Goal: Information Seeking & Learning: Learn about a topic

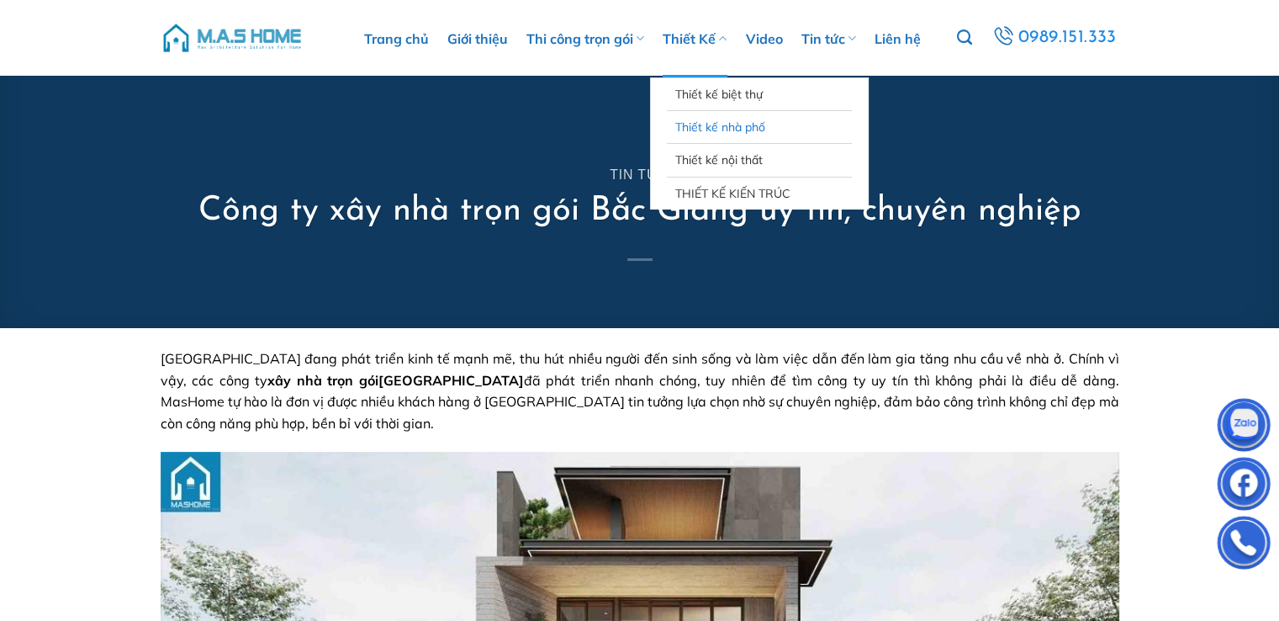
click at [719, 130] on link "Thiết kế nhà phố" at bounding box center [759, 127] width 168 height 32
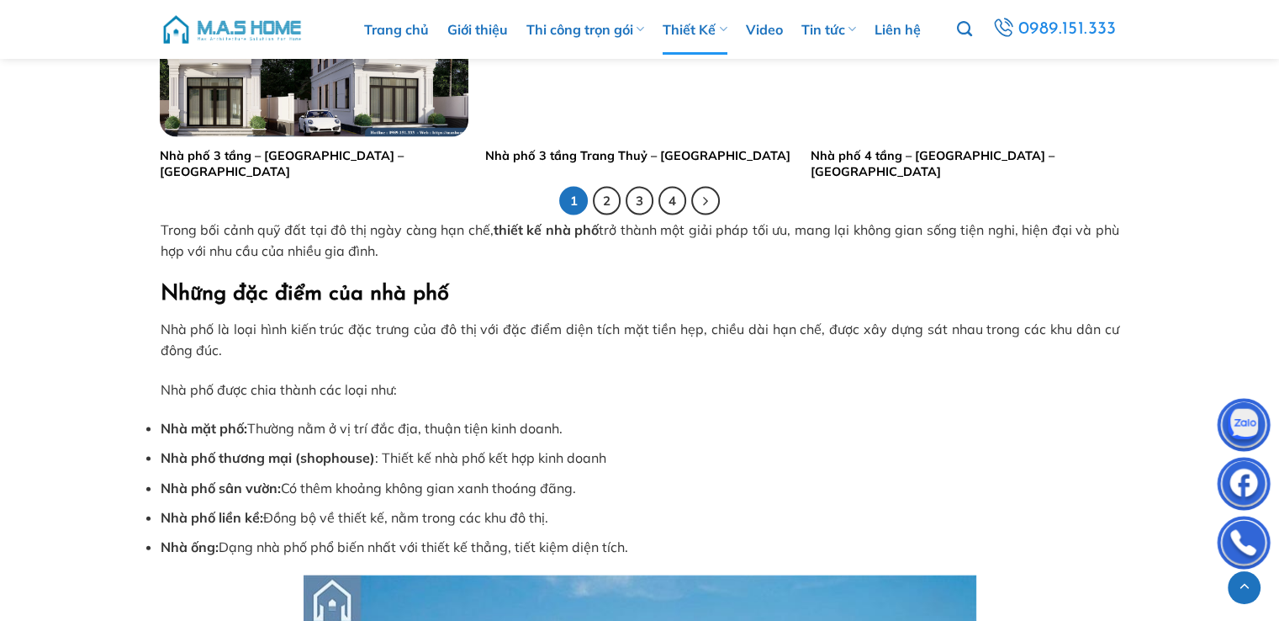
scroll to position [3617, 0]
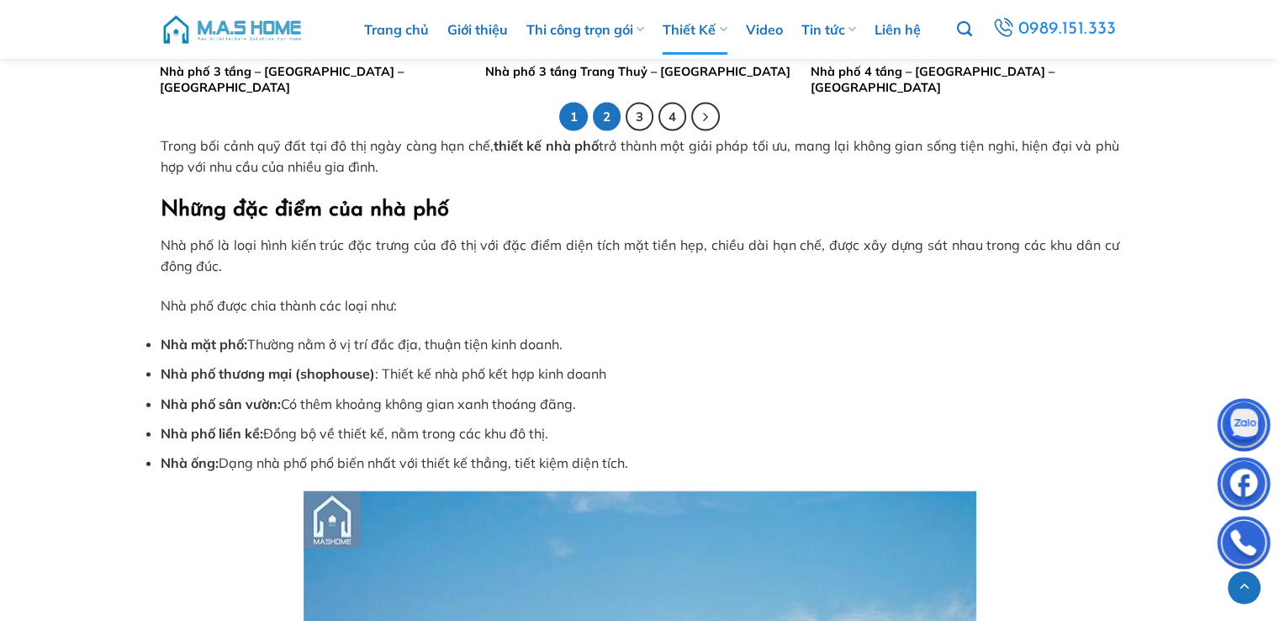
click at [602, 114] on link "2" at bounding box center [607, 117] width 29 height 29
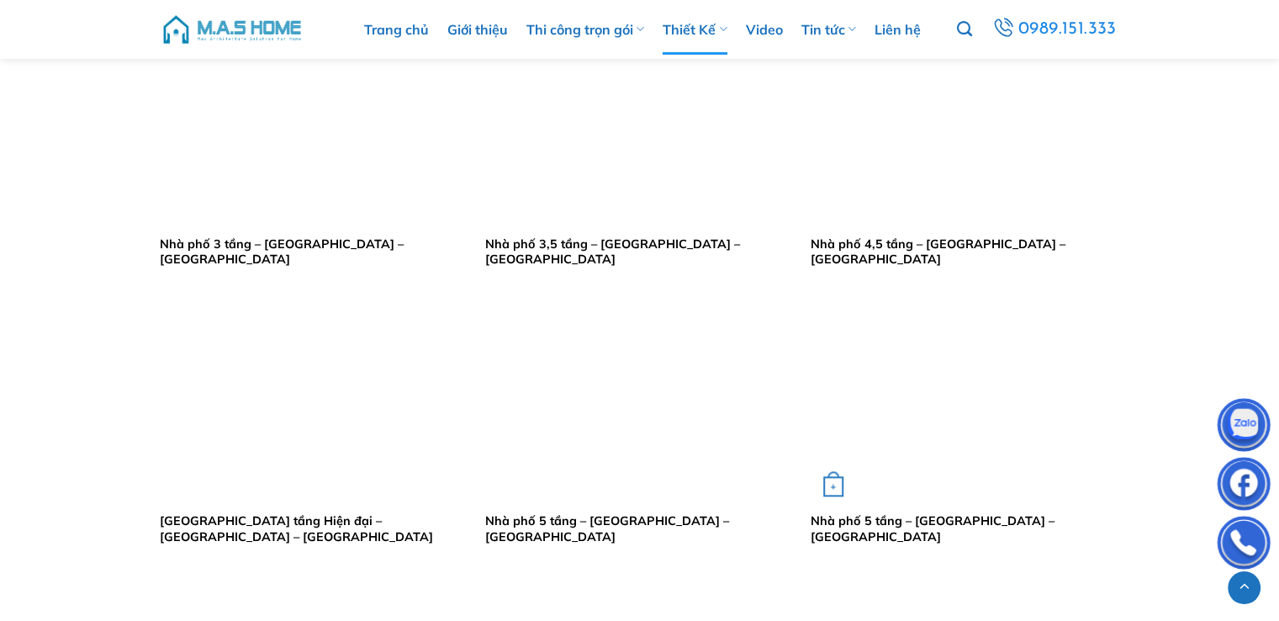
scroll to position [1850, 0]
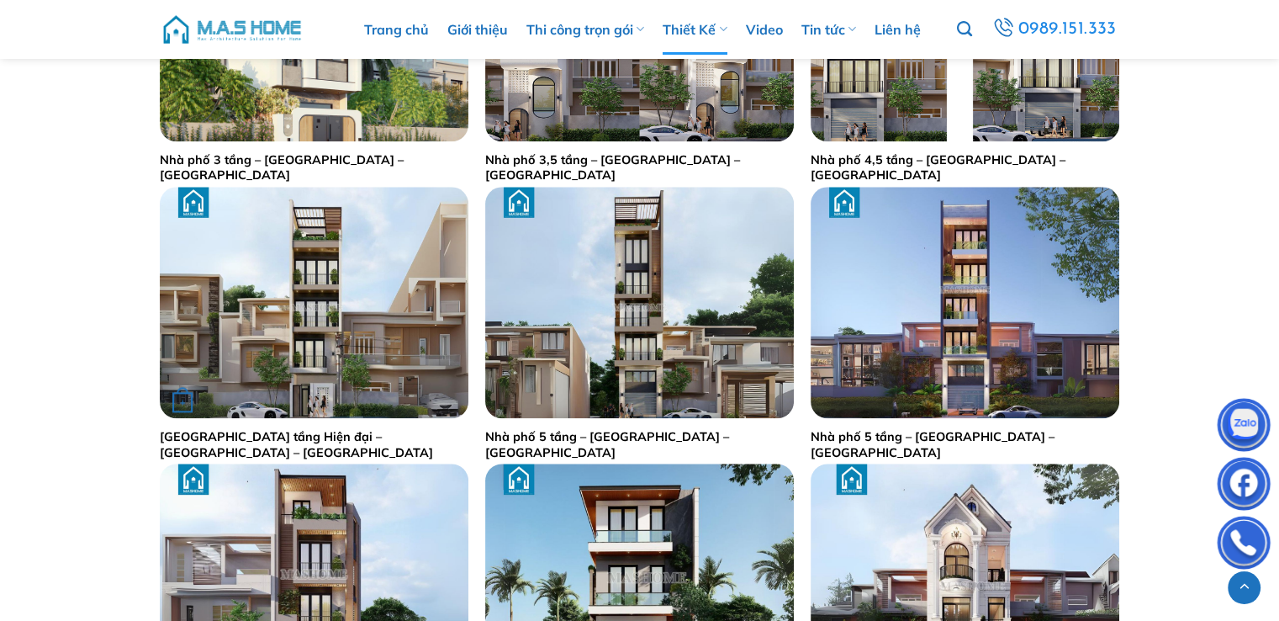
click at [327, 435] on link "Nhà phố 4,5 tầng Hiện đại – Chị Trang – Hà Nội" at bounding box center [314, 444] width 309 height 31
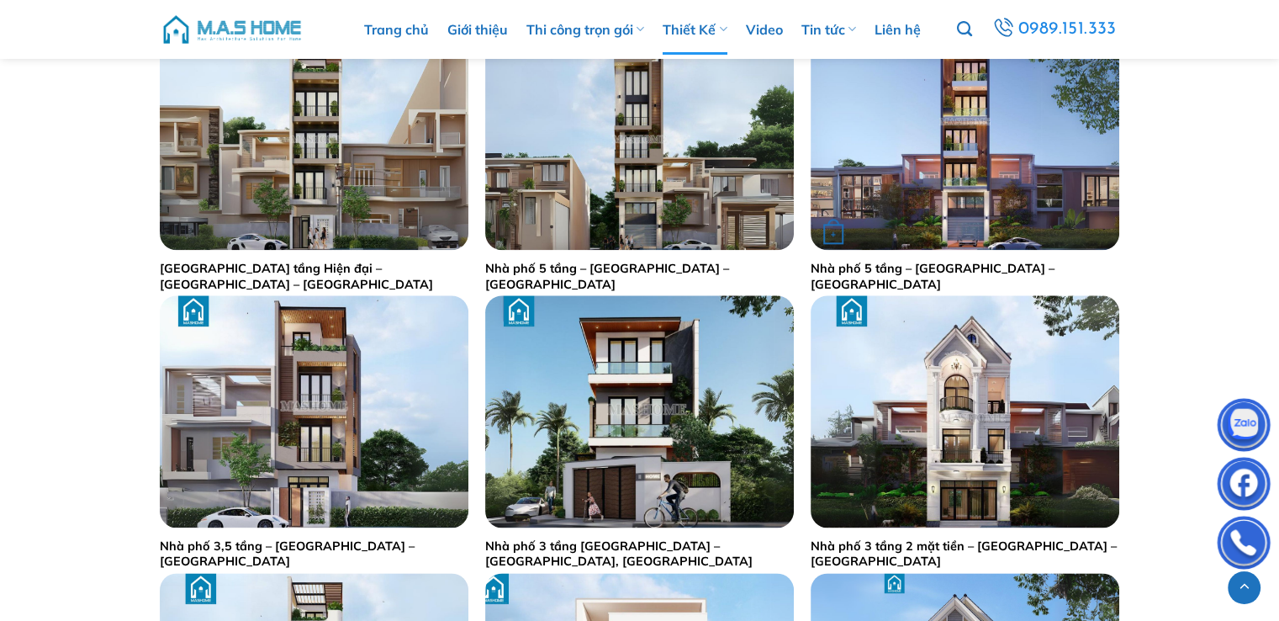
click at [906, 265] on link "Nhà phố 5 tầng – Anh Vượng – Bắc Ninh" at bounding box center [965, 276] width 309 height 31
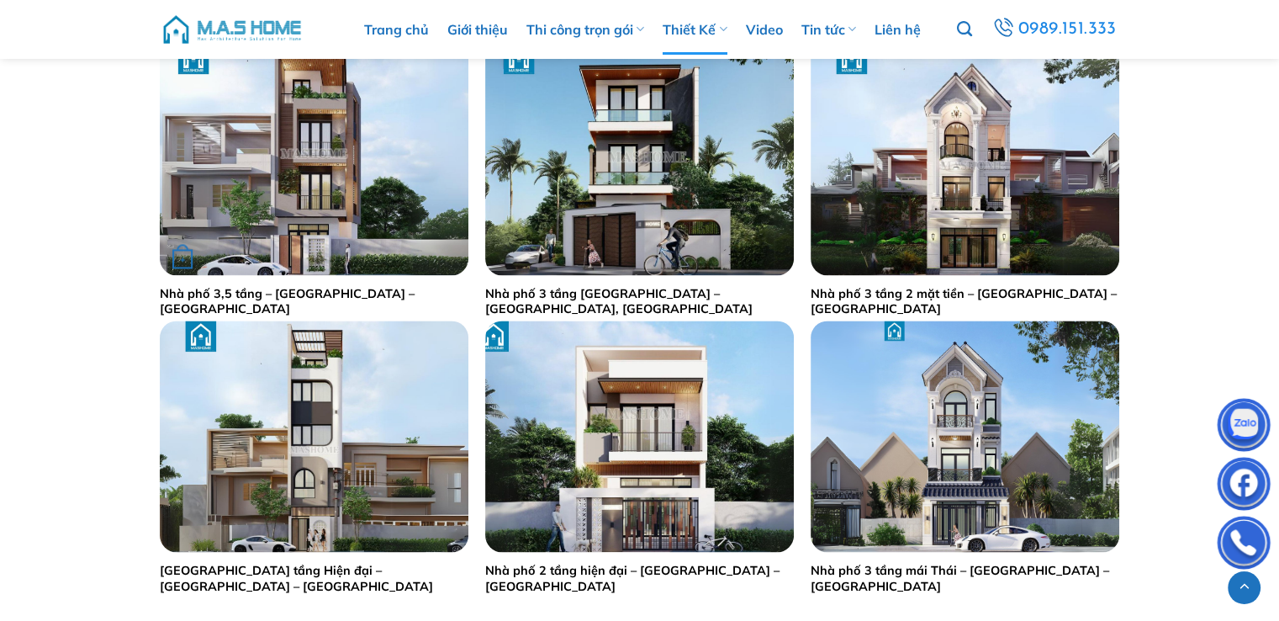
scroll to position [2439, 0]
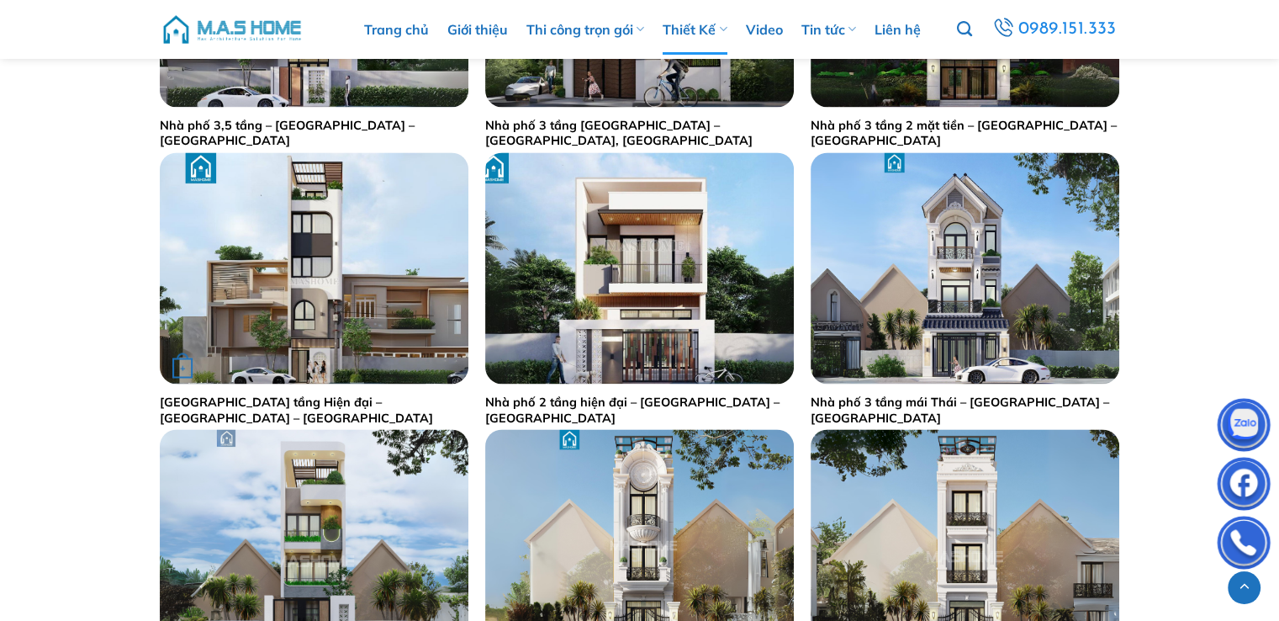
click at [328, 402] on link "[GEOGRAPHIC_DATA] tầng Hiện đại – [GEOGRAPHIC_DATA] – [GEOGRAPHIC_DATA]" at bounding box center [314, 409] width 309 height 31
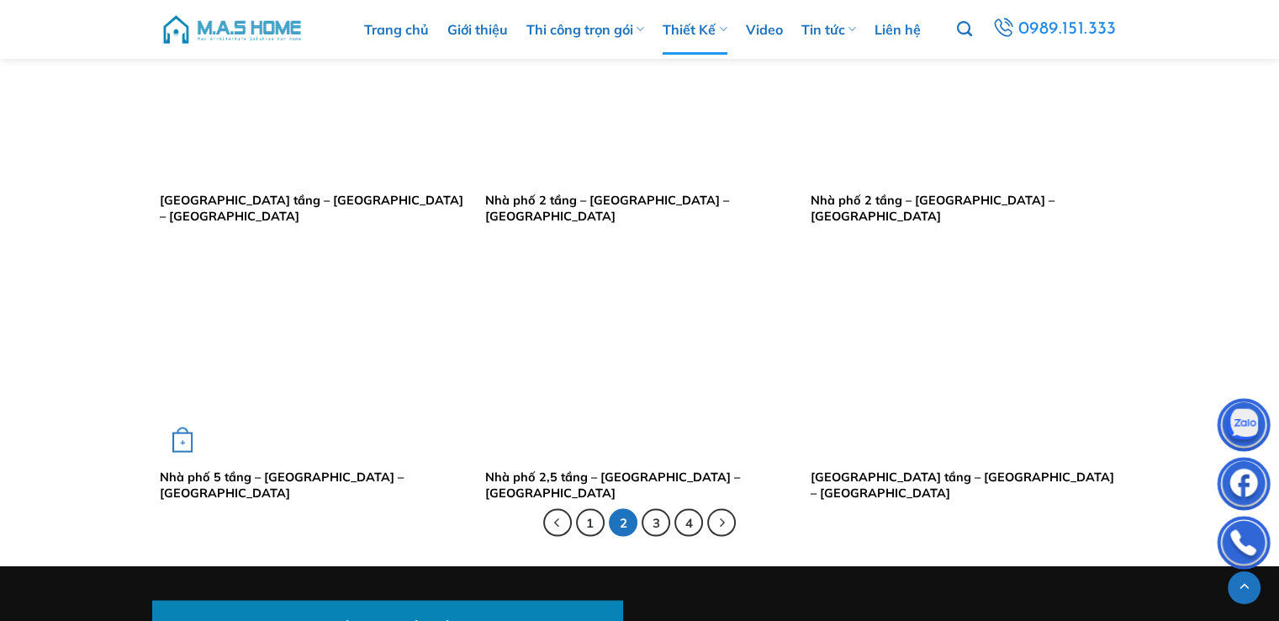
scroll to position [3532, 0]
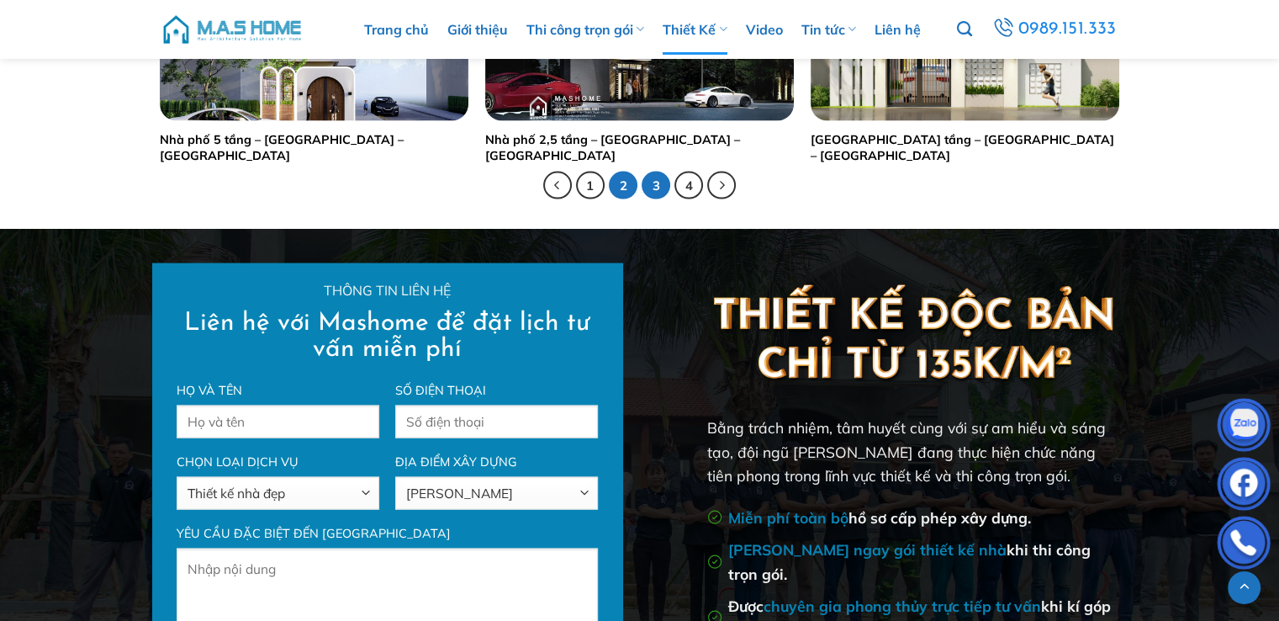
click at [659, 185] on link "3" at bounding box center [656, 186] width 29 height 29
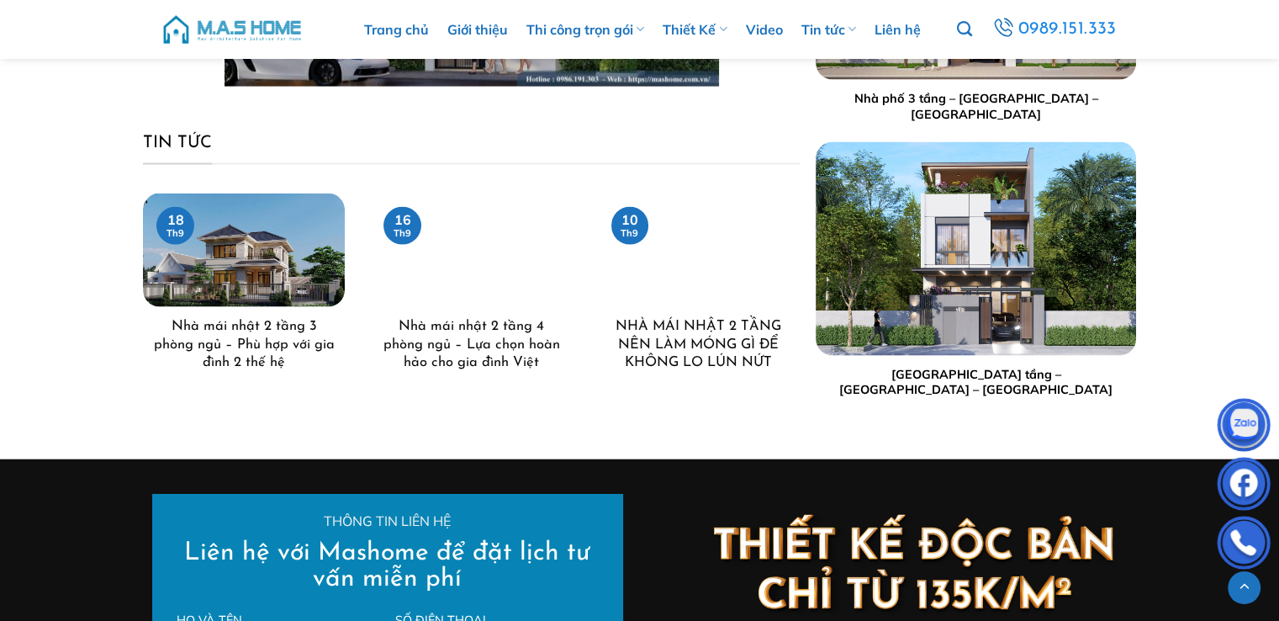
scroll to position [3300, 0]
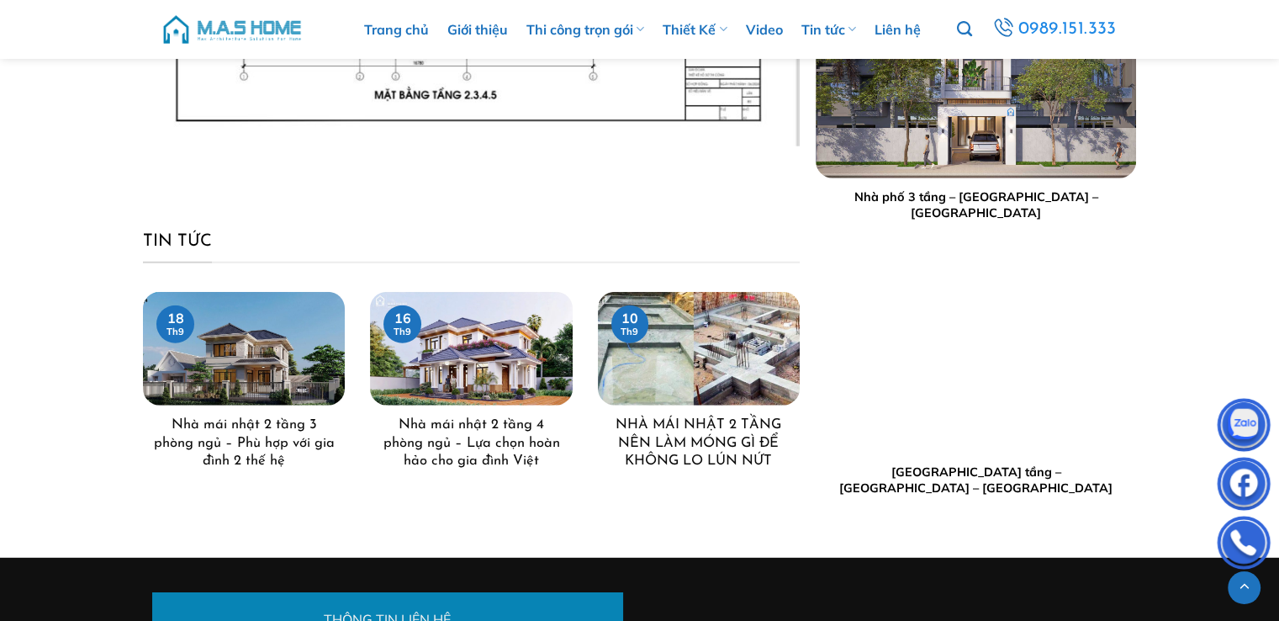
scroll to position [4524, 0]
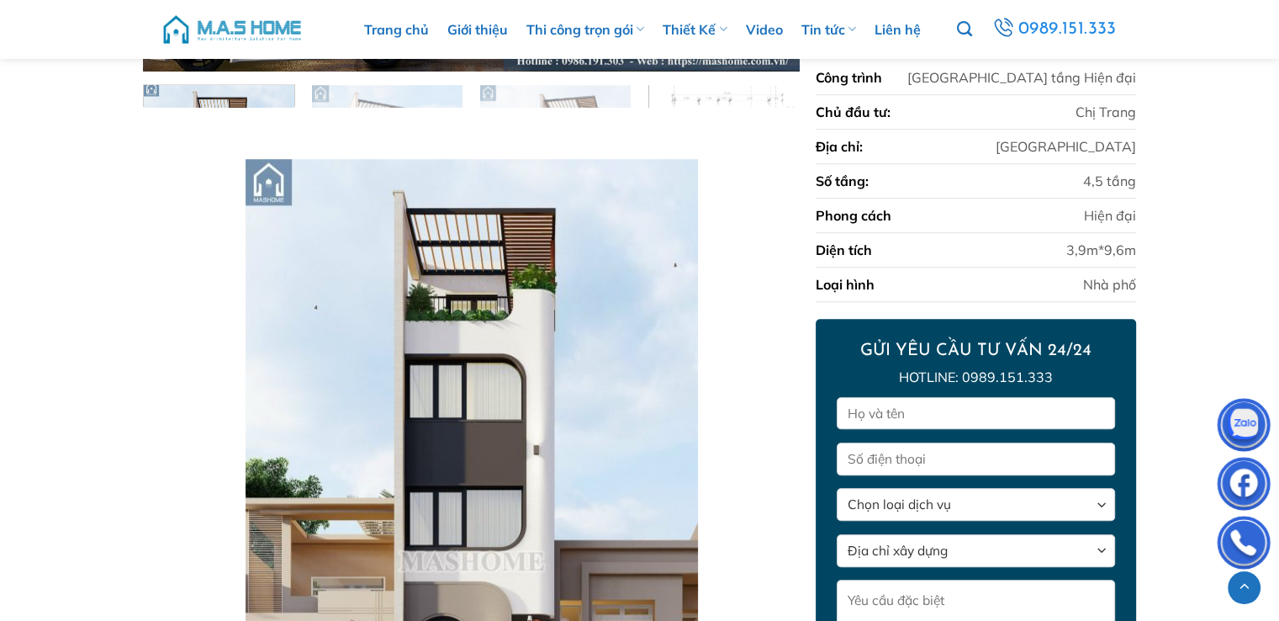
scroll to position [1289, 0]
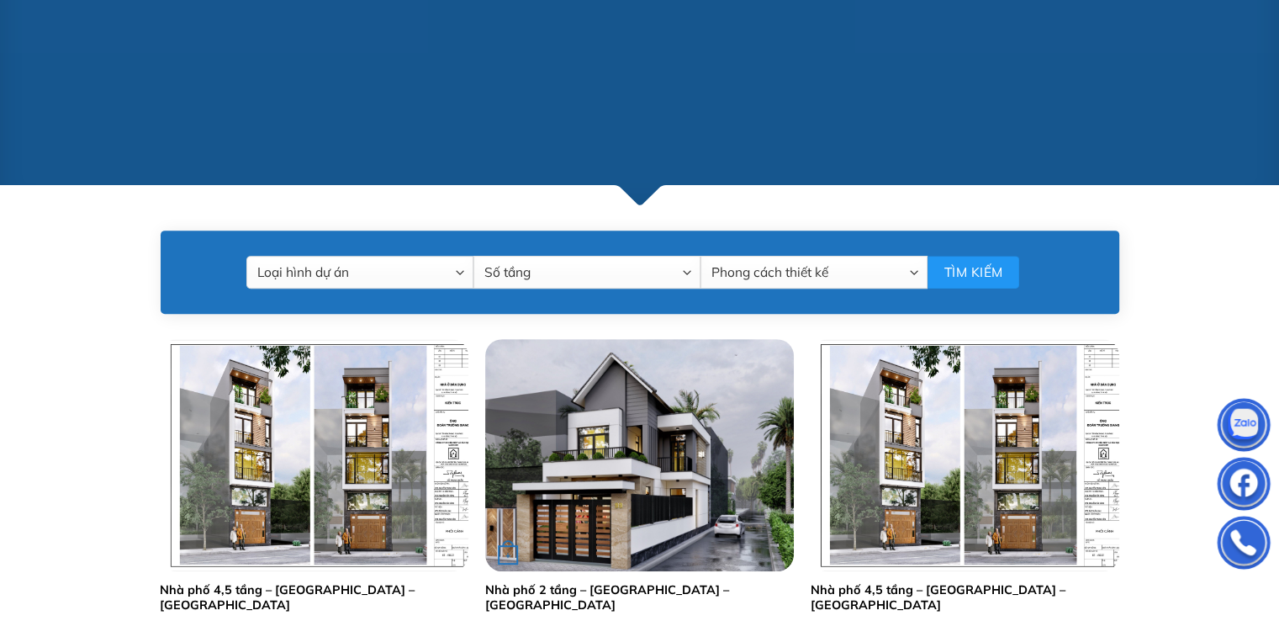
scroll to position [757, 0]
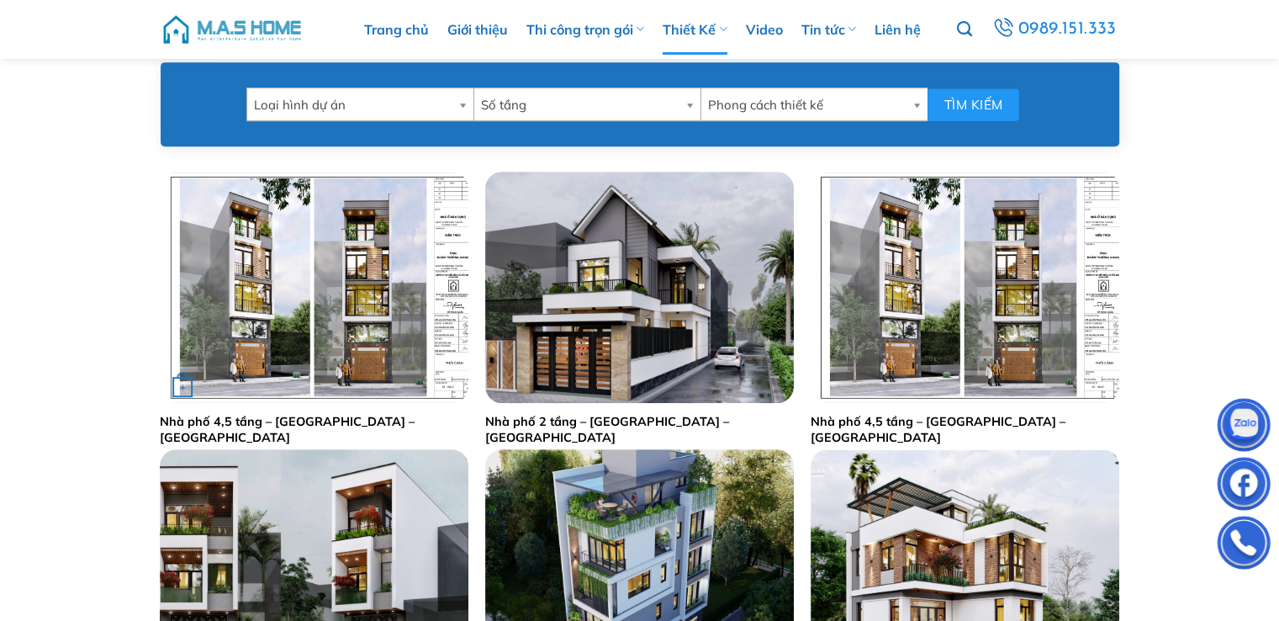
click at [350, 421] on link "Nhà phố 4,5 tầng – [GEOGRAPHIC_DATA] – [GEOGRAPHIC_DATA]" at bounding box center [314, 429] width 309 height 31
click at [942, 424] on link "Nhà phố 4,5 tầng – Em Giang – Hà Đông" at bounding box center [965, 429] width 309 height 31
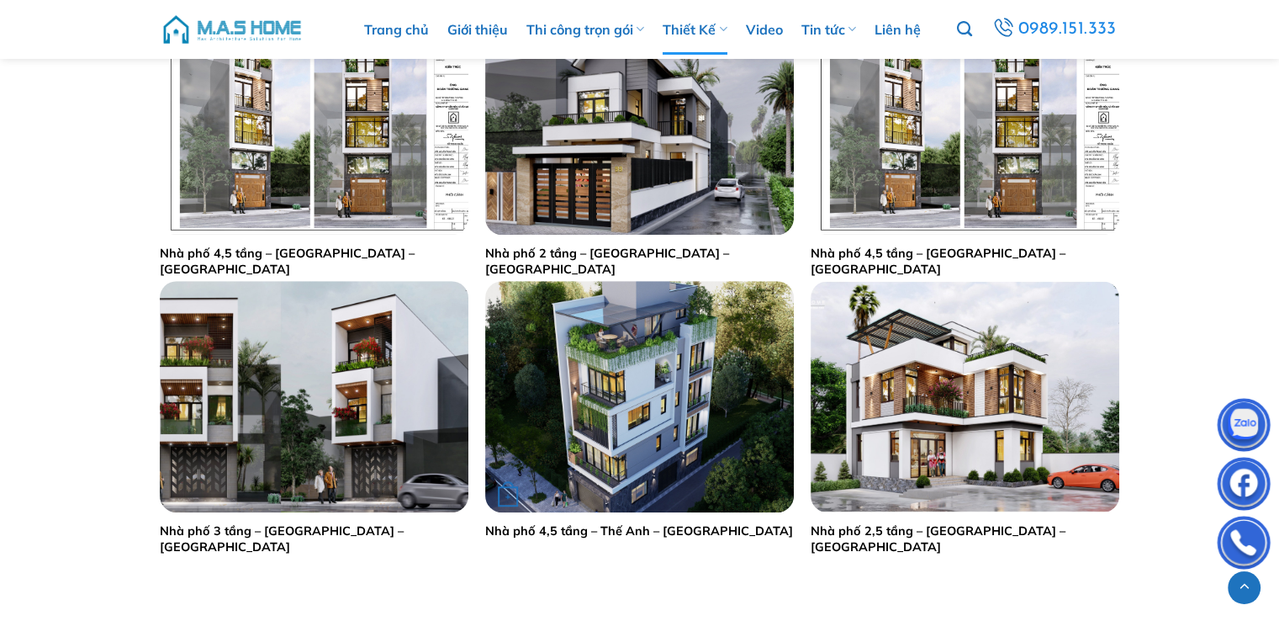
scroll to position [1009, 0]
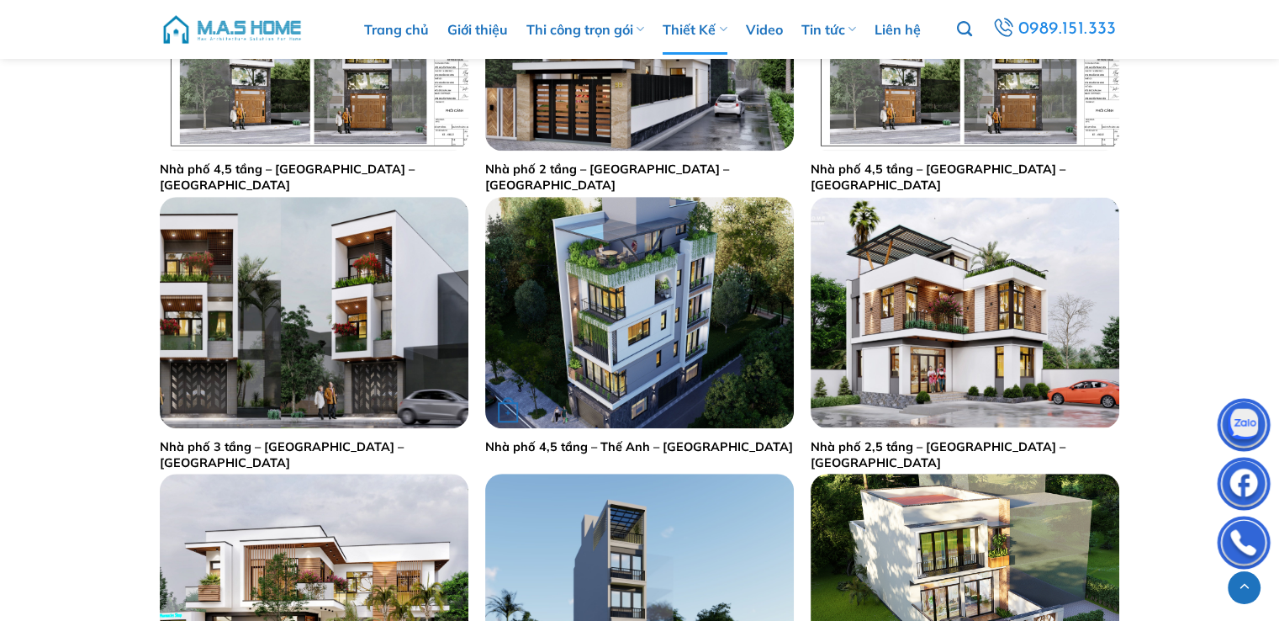
click at [572, 448] on link "Nhà phố 4,5 tầng – Thế Anh – Gia Lâm" at bounding box center [639, 447] width 308 height 16
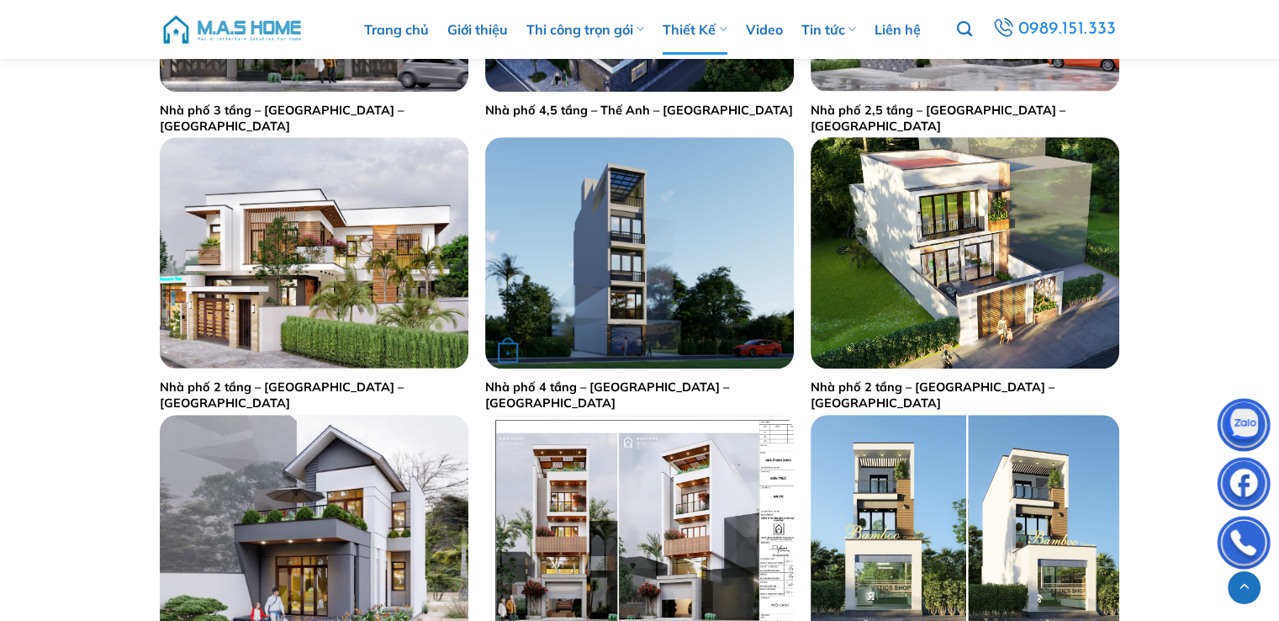
click at [563, 389] on link "Nhà phố 4 tầng – [GEOGRAPHIC_DATA] – [GEOGRAPHIC_DATA]" at bounding box center [639, 394] width 309 height 31
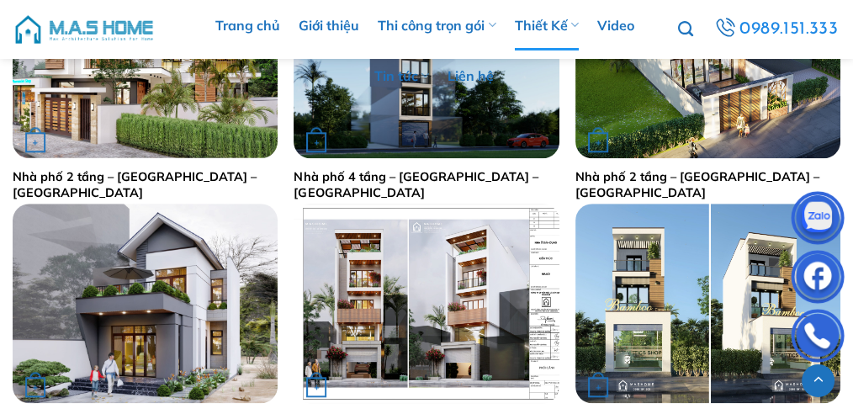
scroll to position [1569, 0]
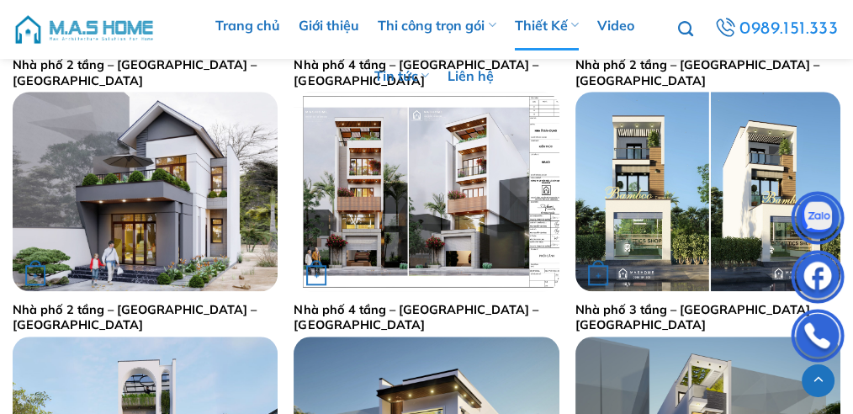
click at [373, 310] on link "Nhà phố 4 tầng – Anh Đô – Gia Lâm" at bounding box center [426, 317] width 265 height 31
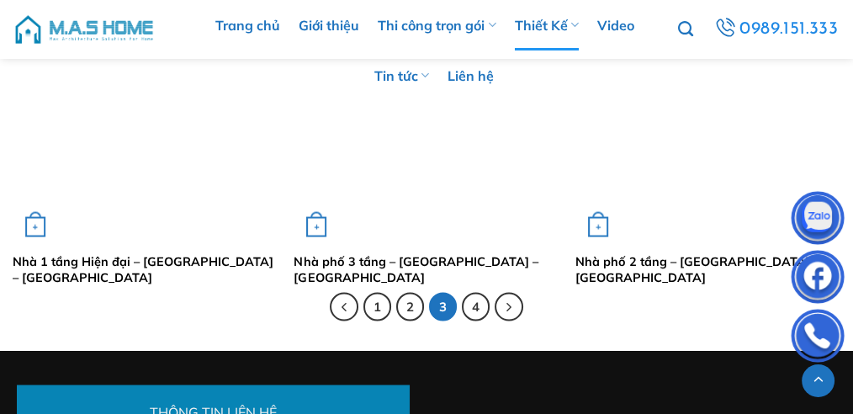
scroll to position [3140, 0]
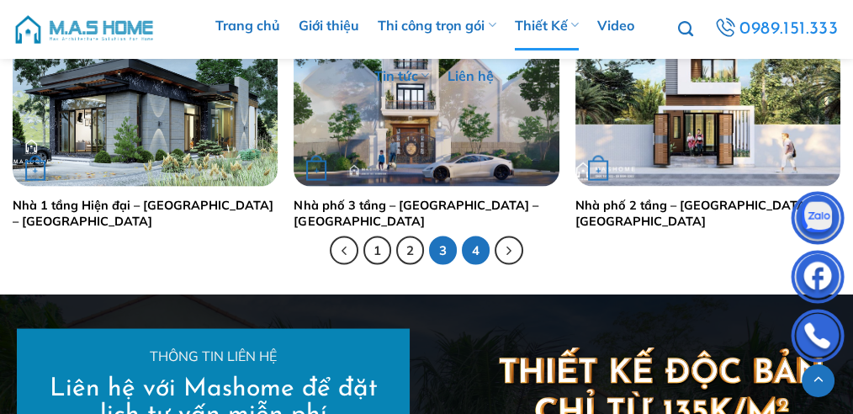
click at [479, 247] on link "4" at bounding box center [476, 249] width 29 height 29
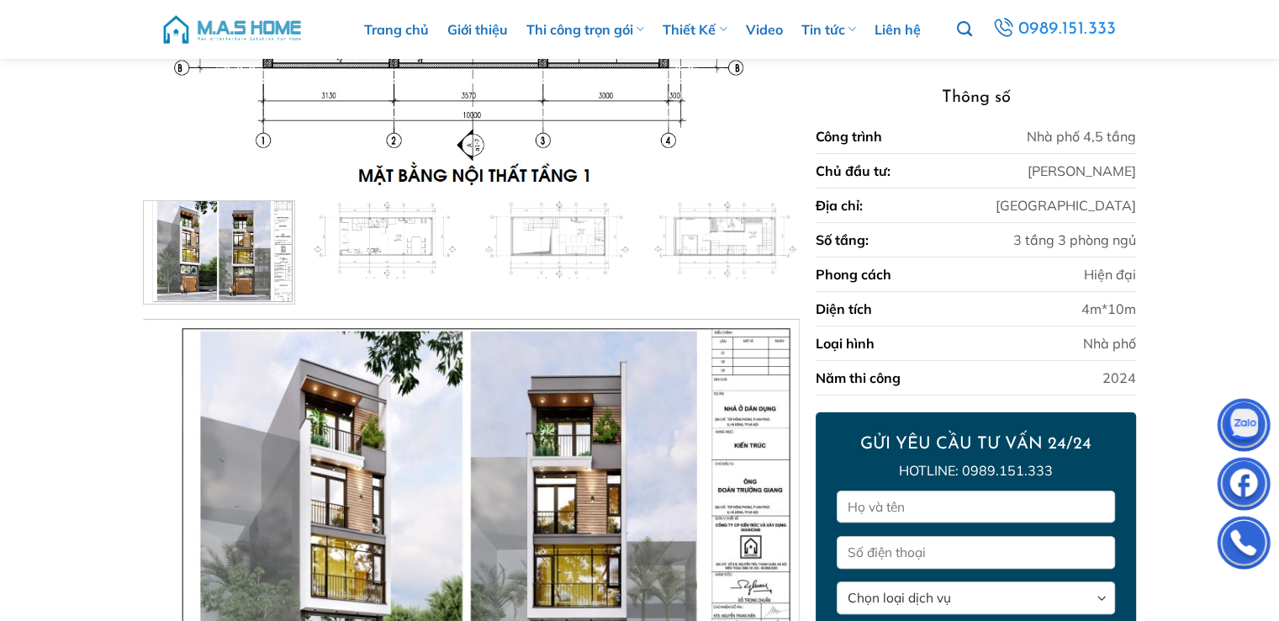
scroll to position [612, 0]
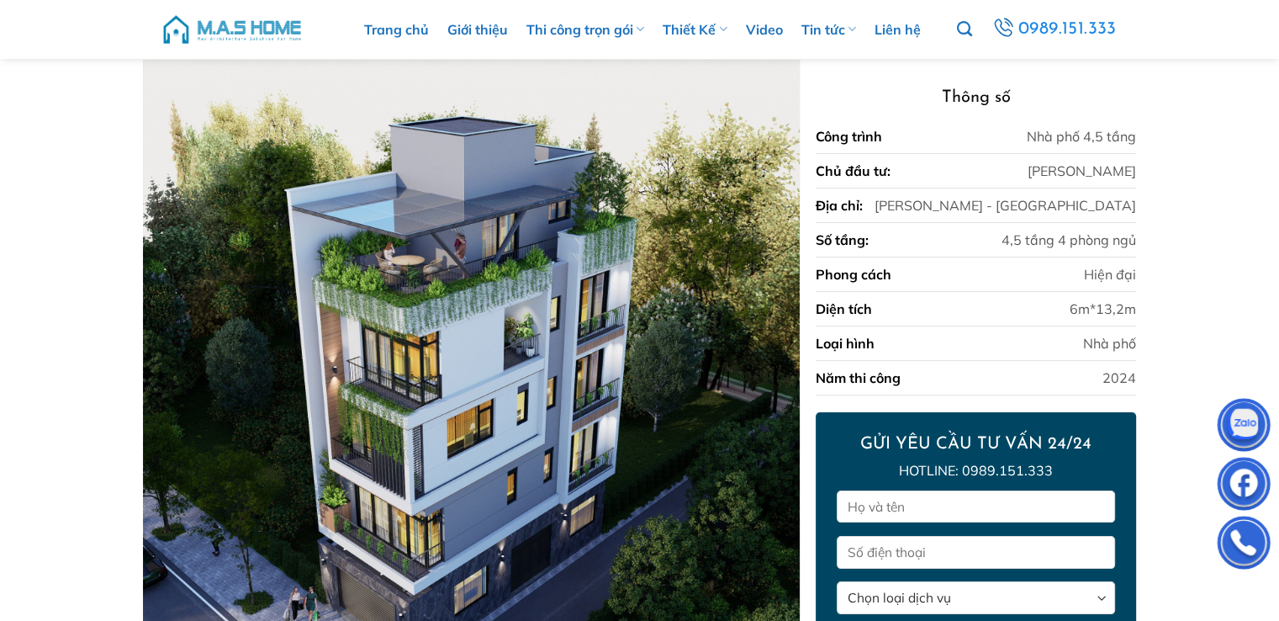
scroll to position [215, 0]
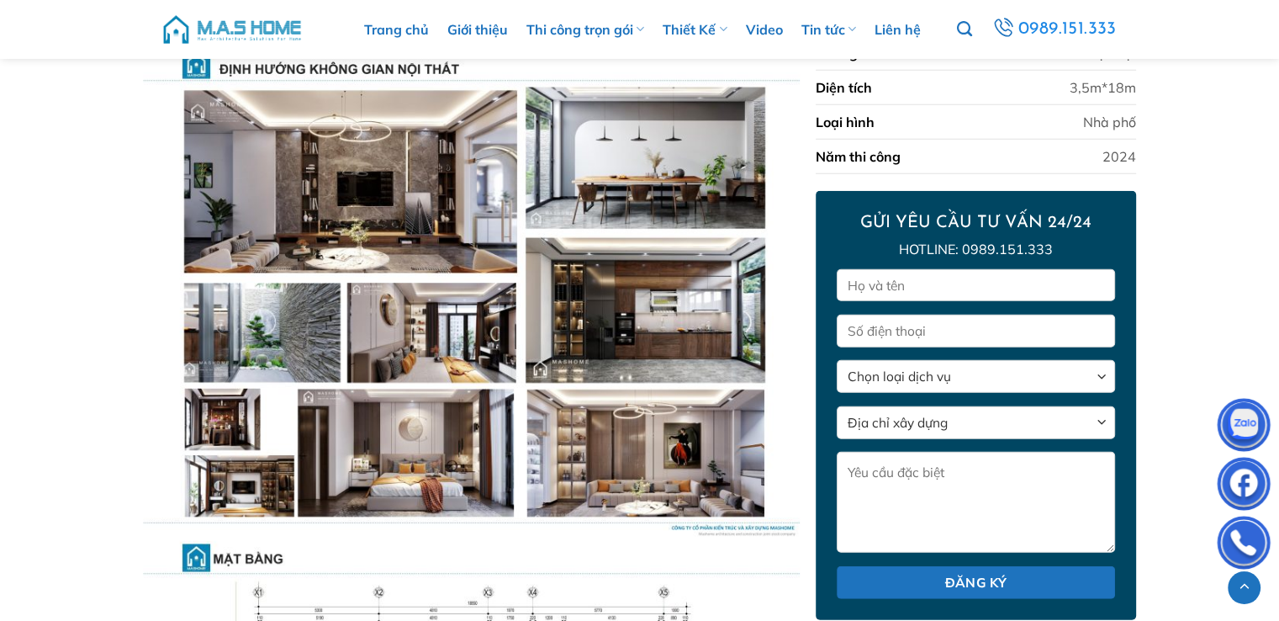
scroll to position [5015, 0]
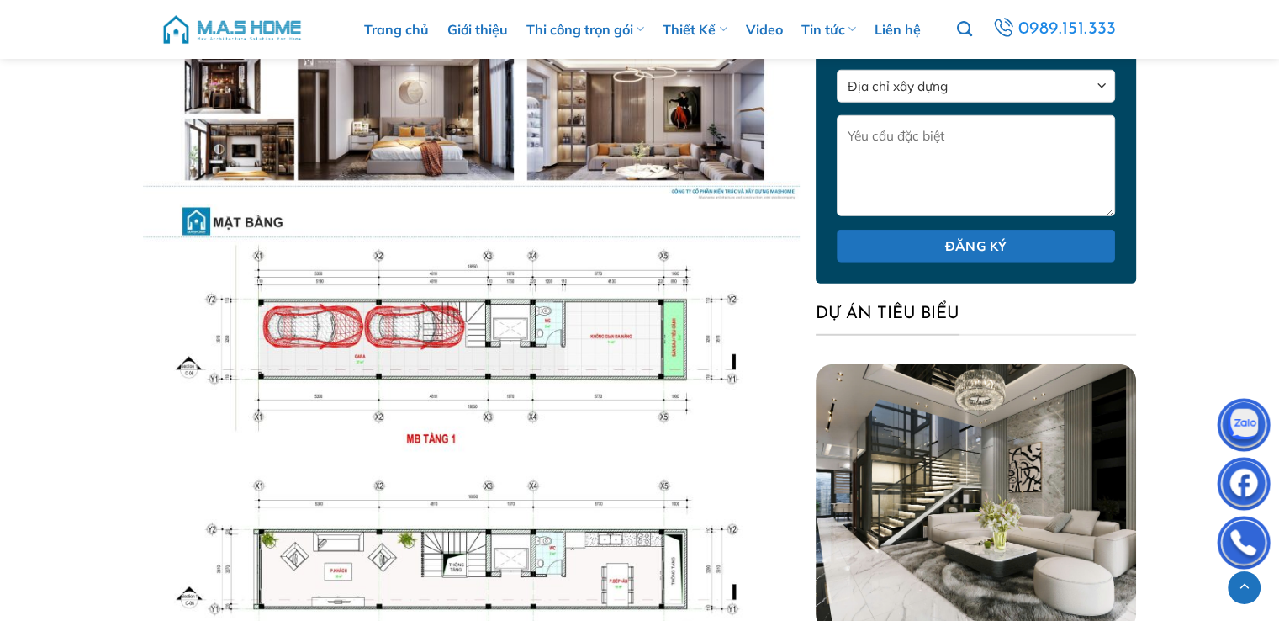
click at [676, 334] on img at bounding box center [471, 450] width 656 height 493
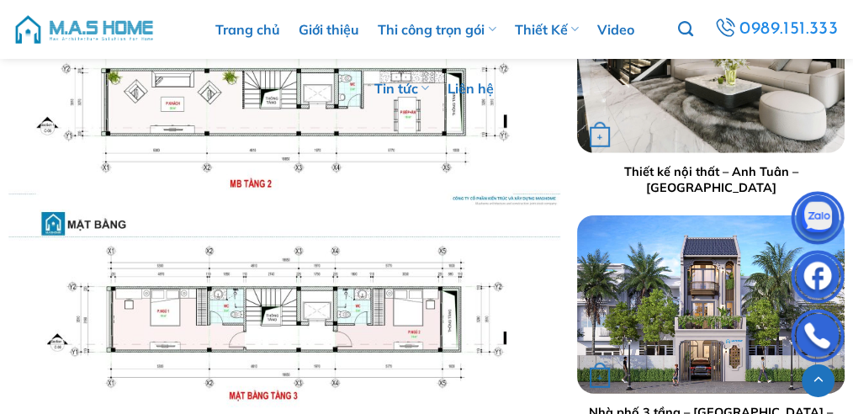
scroll to position [4296, 0]
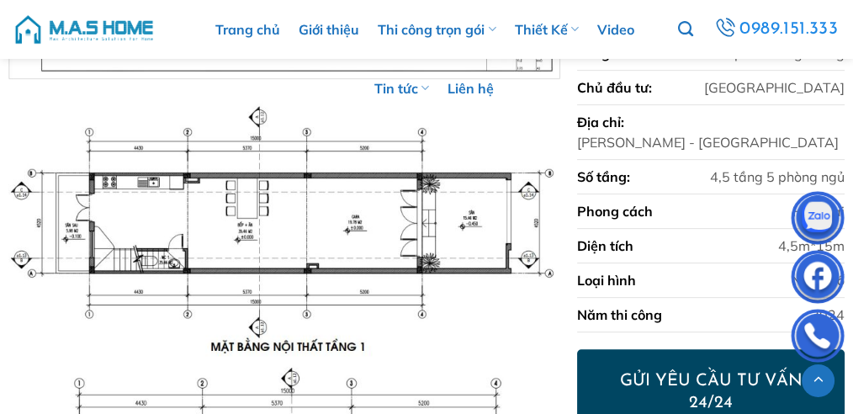
scroll to position [873, 0]
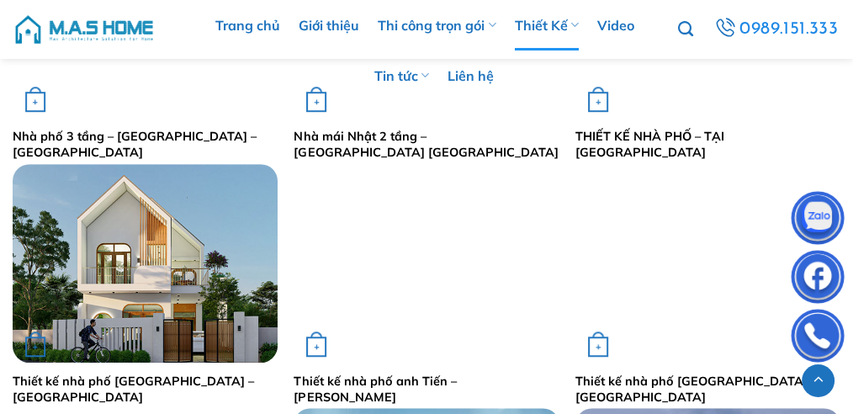
scroll to position [1121, 0]
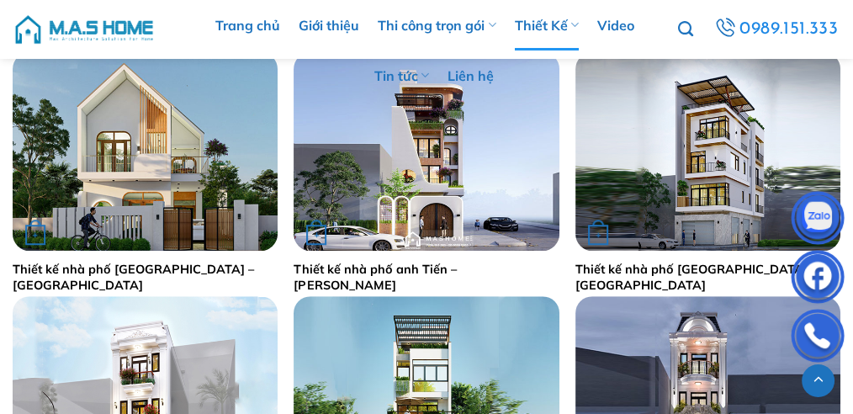
click at [649, 269] on link "Thiết kế nhà phố [GEOGRAPHIC_DATA] – [GEOGRAPHIC_DATA]" at bounding box center [707, 277] width 265 height 31
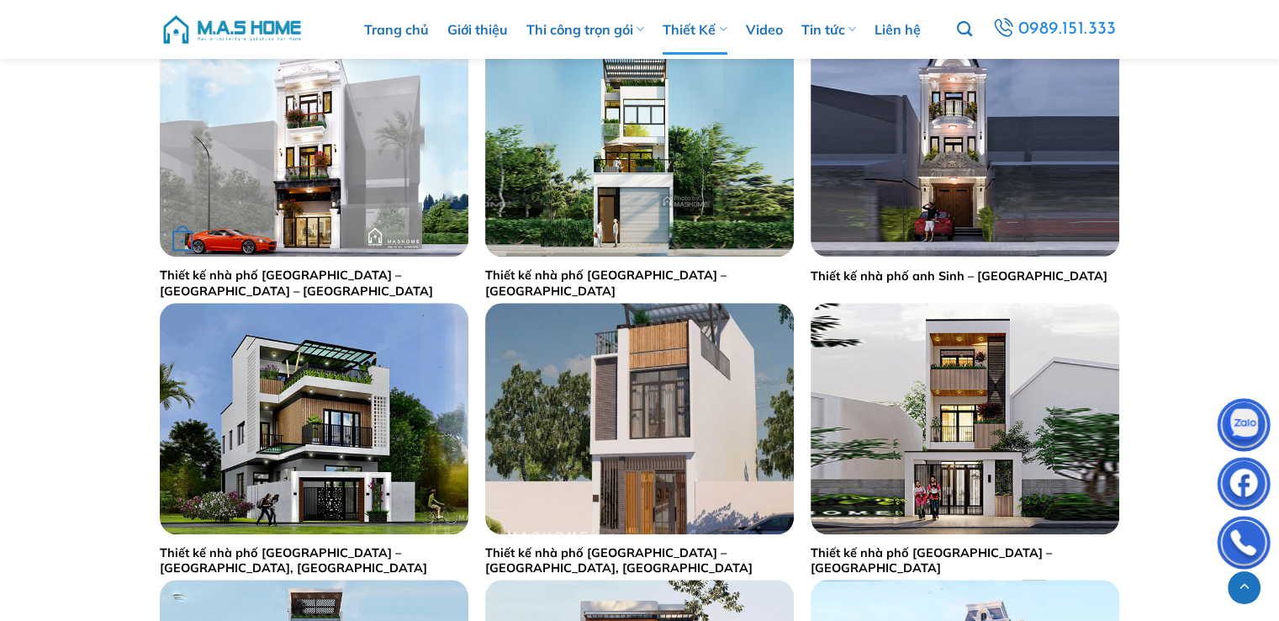
scroll to position [1794, 0]
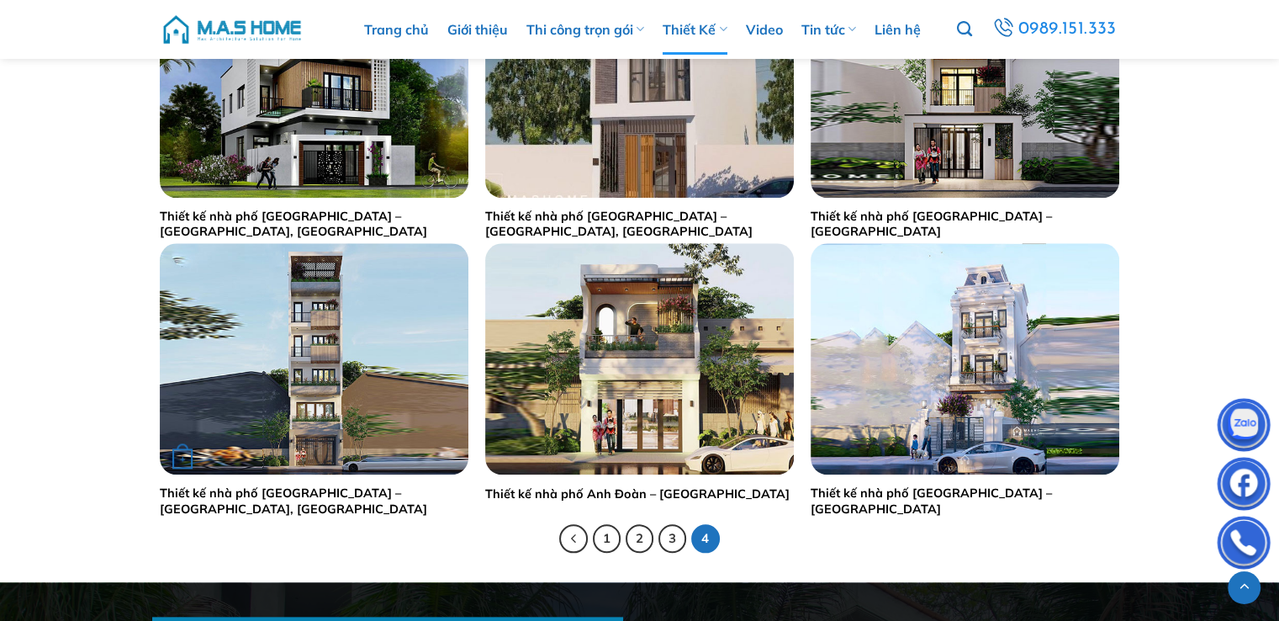
click at [300, 413] on link "Thiết kế nhà phố [GEOGRAPHIC_DATA] – [GEOGRAPHIC_DATA], [GEOGRAPHIC_DATA]" at bounding box center [314, 500] width 309 height 31
click at [604, 413] on link "1" at bounding box center [607, 538] width 29 height 29
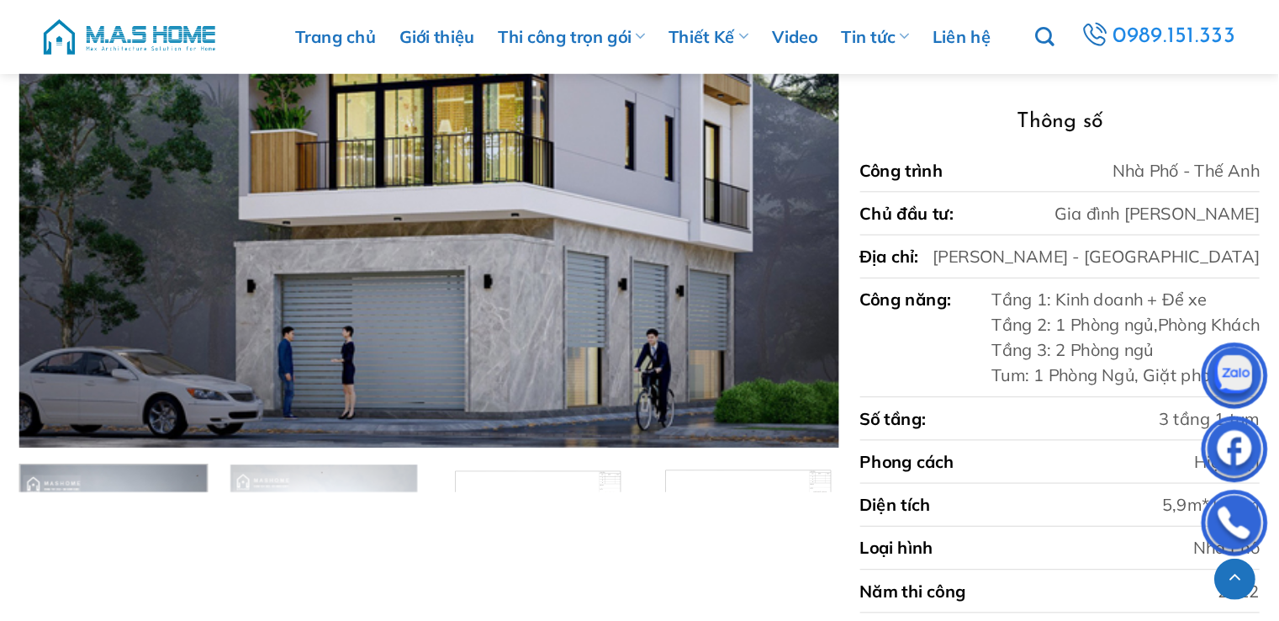
scroll to position [751, 0]
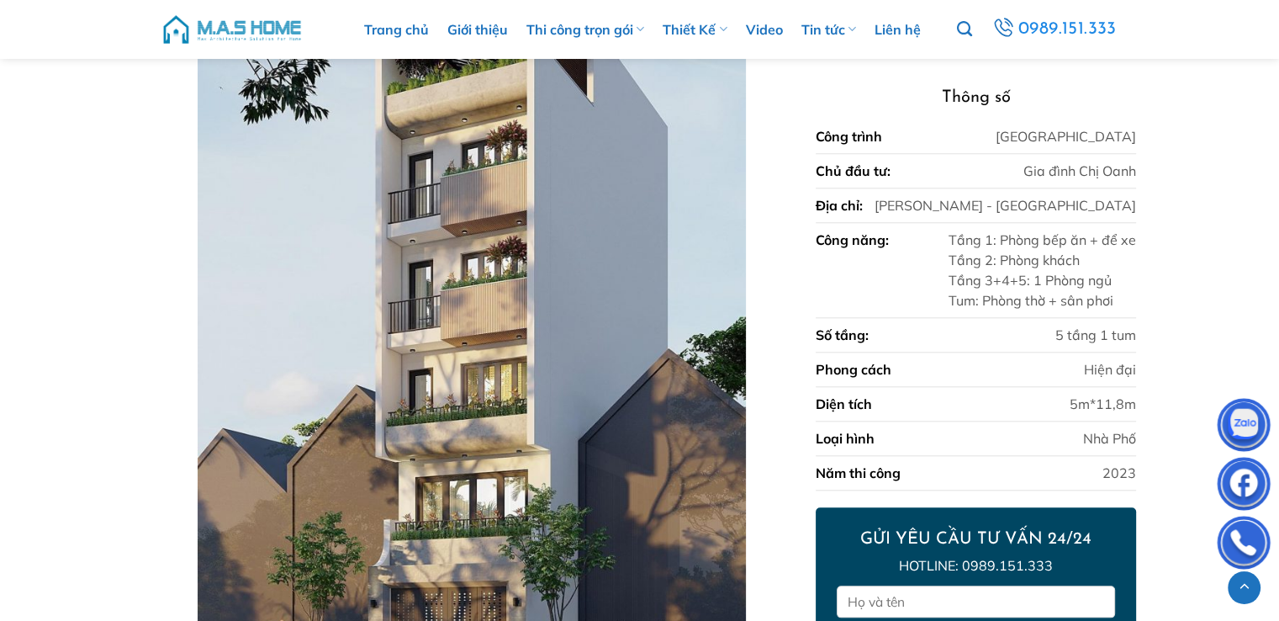
scroll to position [1918, 0]
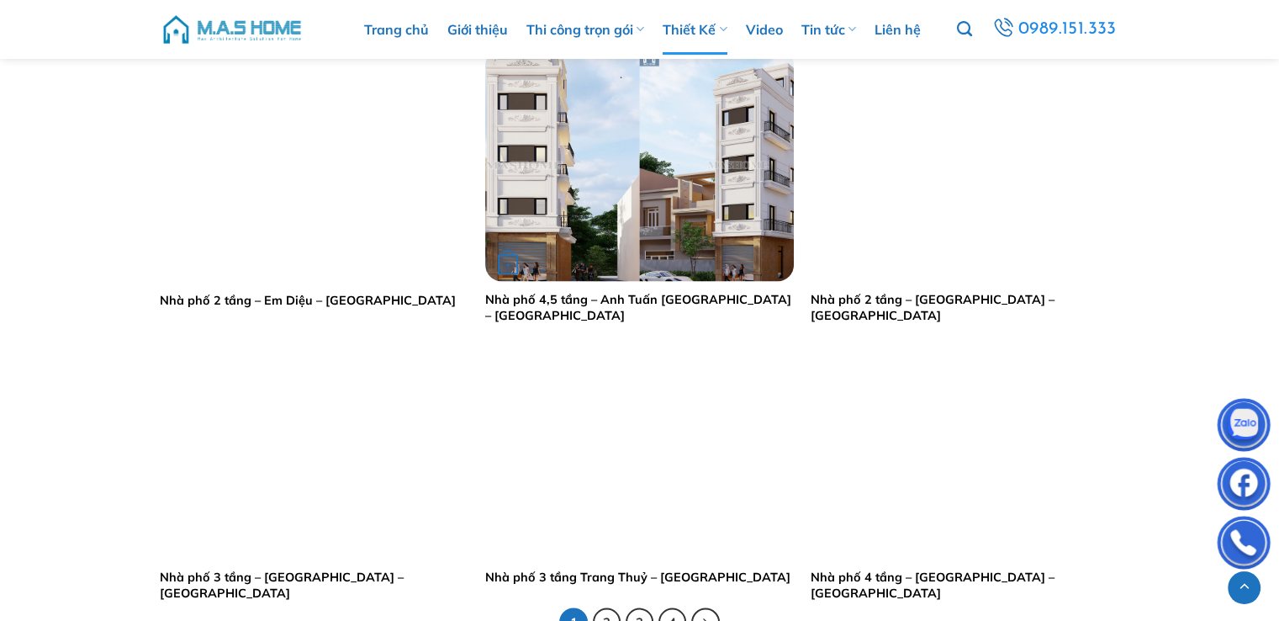
scroll to position [3448, 0]
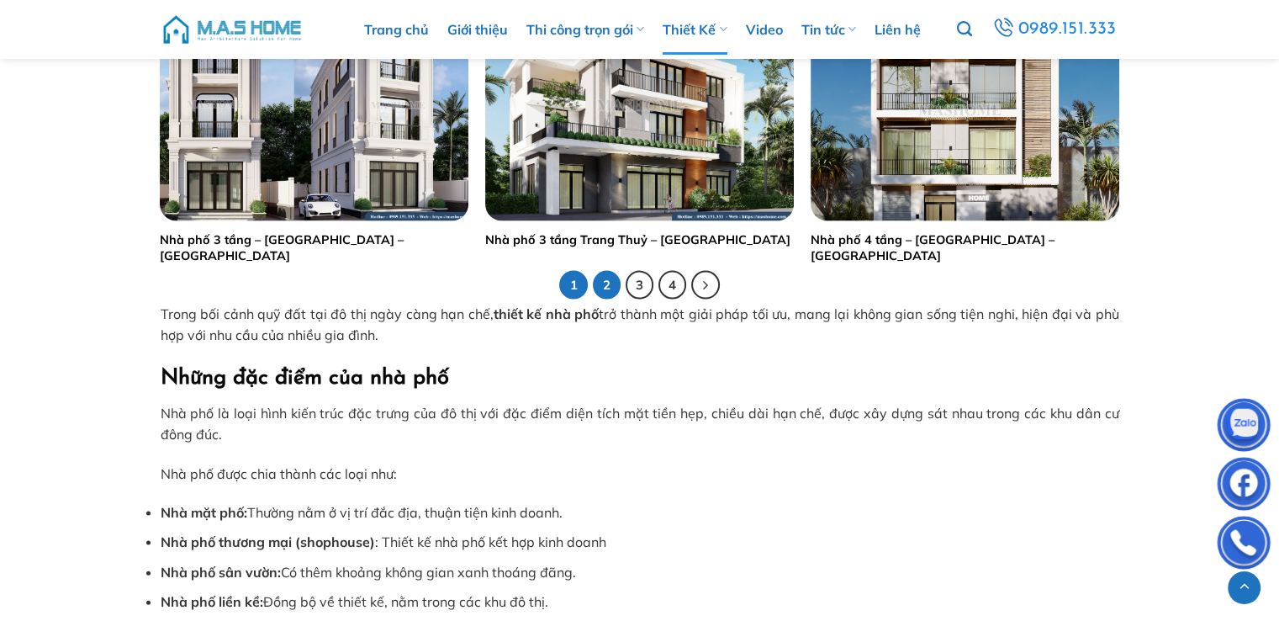
click at [607, 283] on link "2" at bounding box center [607, 285] width 29 height 29
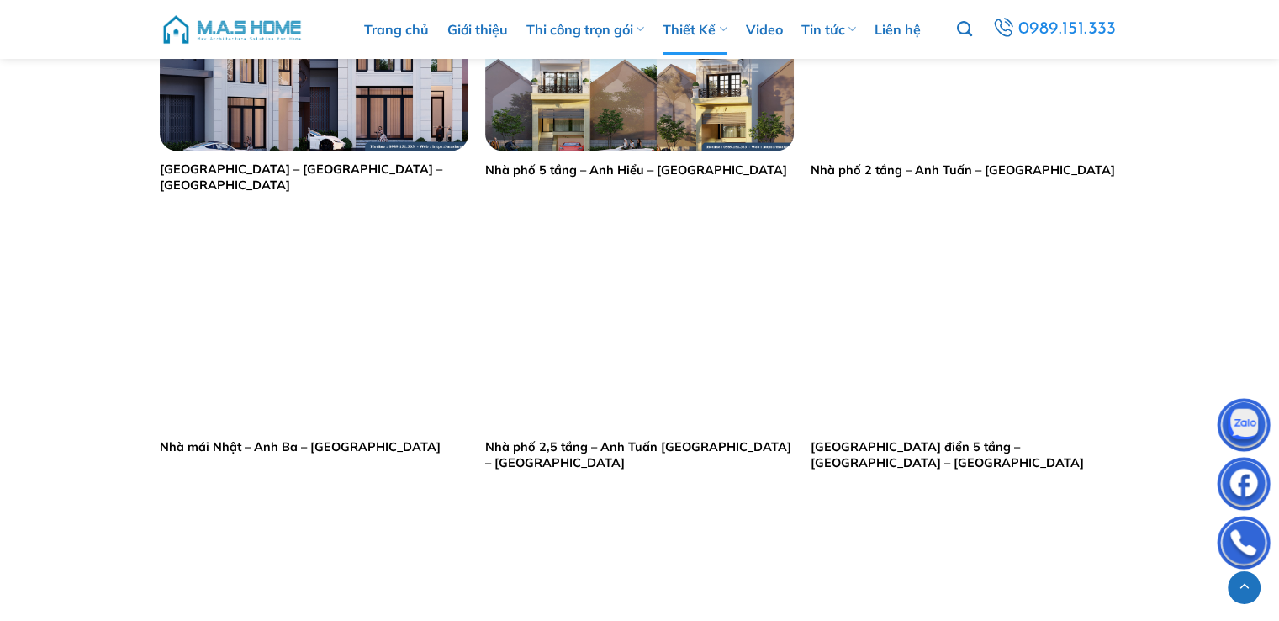
scroll to position [841, 0]
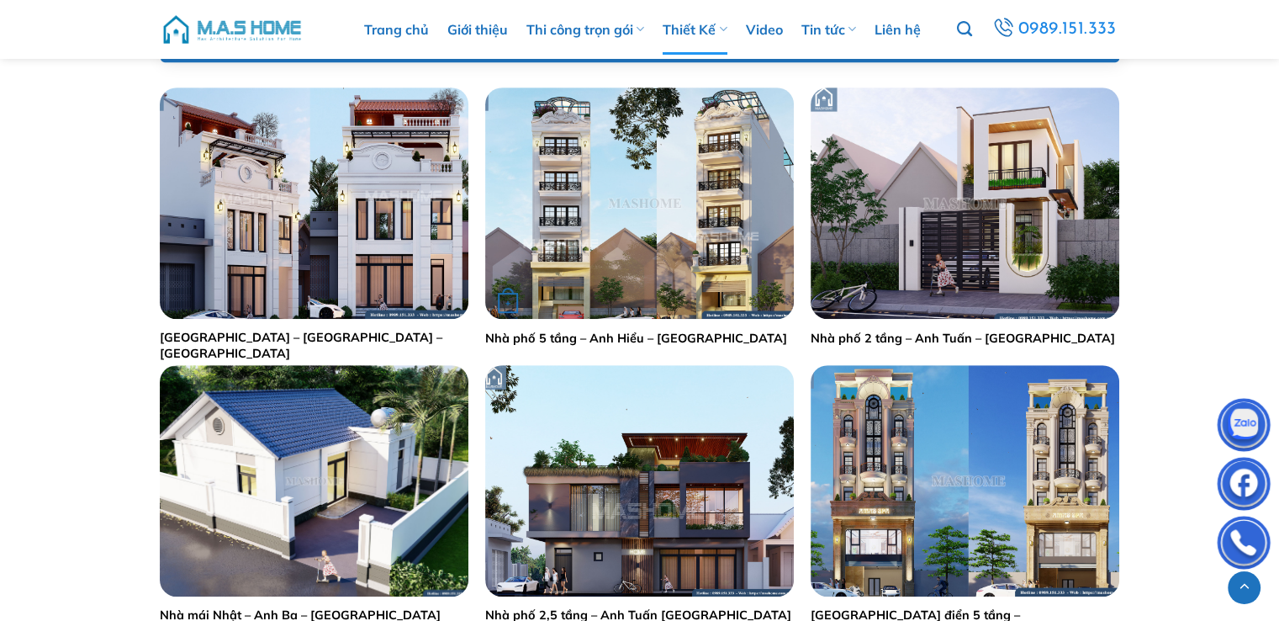
click at [592, 336] on link "Nhà phố 5 tầng – Anh Hiểu – [GEOGRAPHIC_DATA]" at bounding box center [636, 339] width 302 height 16
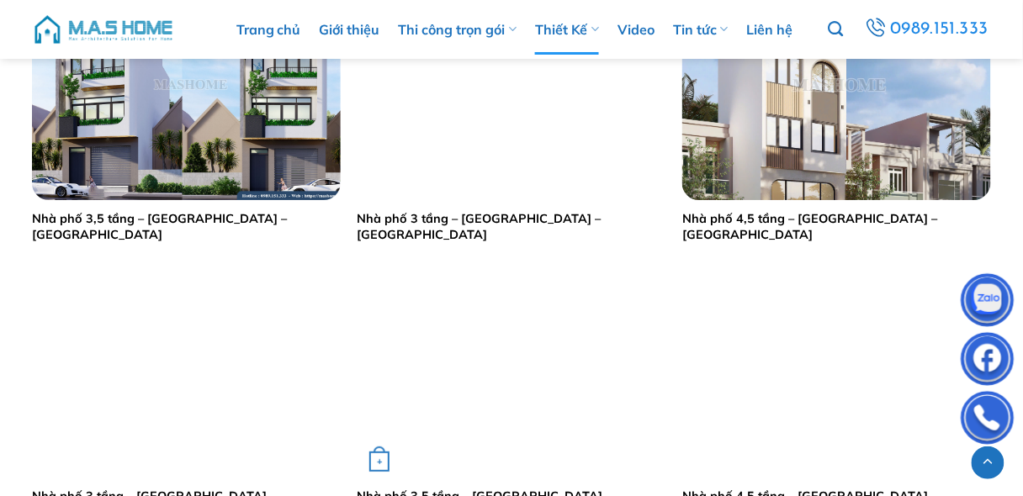
scroll to position [1648, 0]
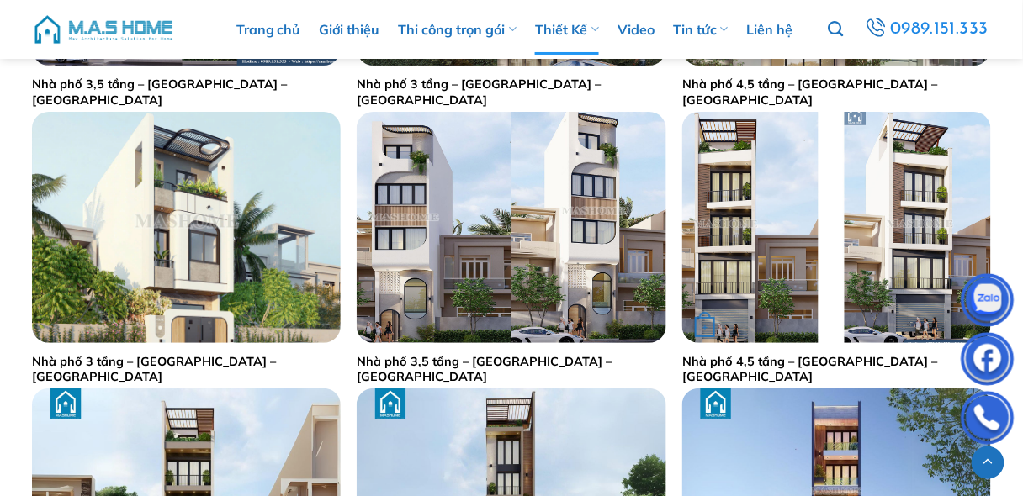
click at [759, 365] on link "Nhà phố 4,5 tầng – Anh Tài – Long Biên" at bounding box center [836, 369] width 309 height 31
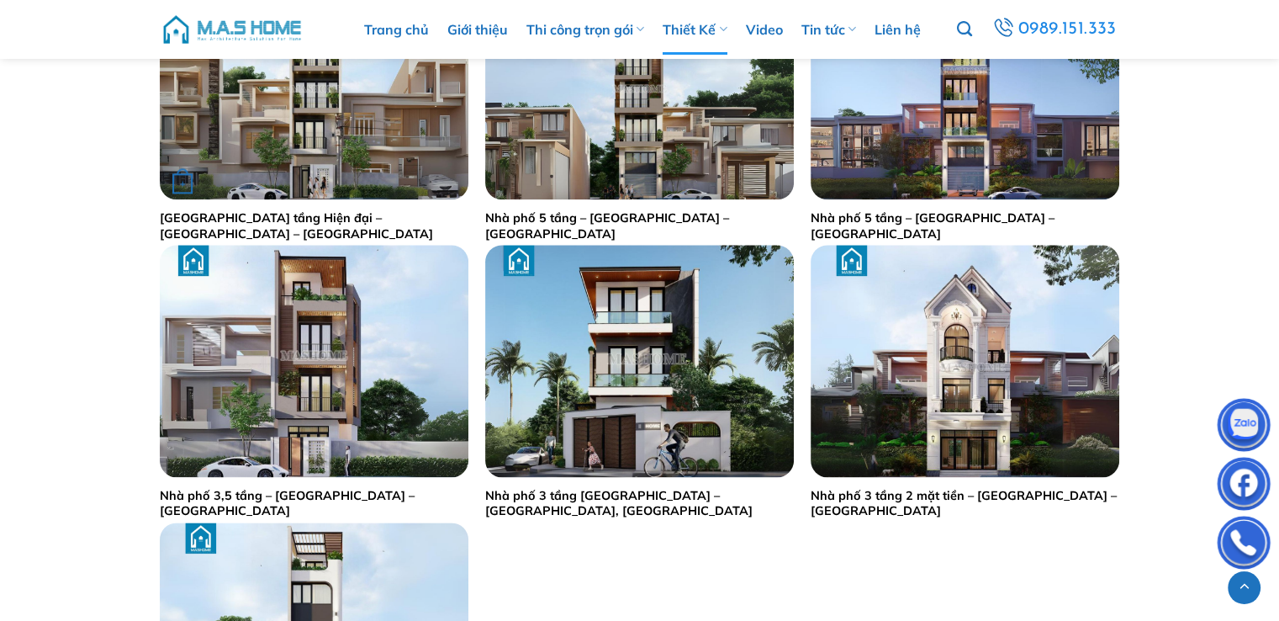
scroll to position [1901, 0]
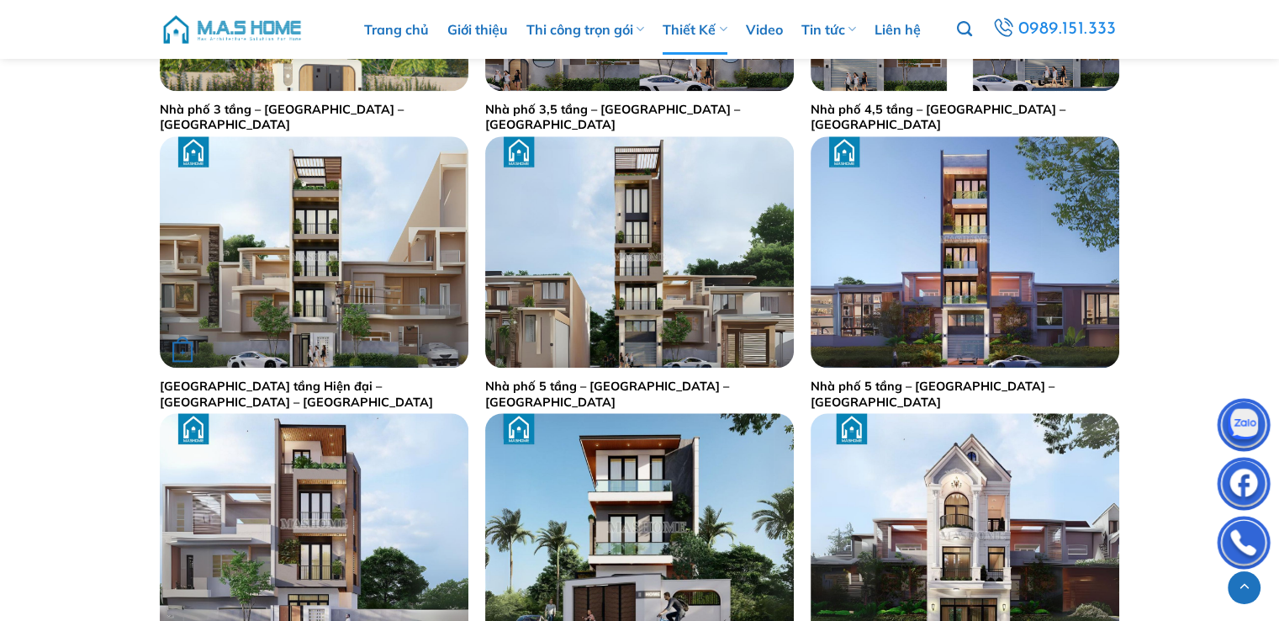
click at [344, 390] on link "[GEOGRAPHIC_DATA] tầng Hiện đại – [GEOGRAPHIC_DATA] – [GEOGRAPHIC_DATA]" at bounding box center [314, 393] width 309 height 31
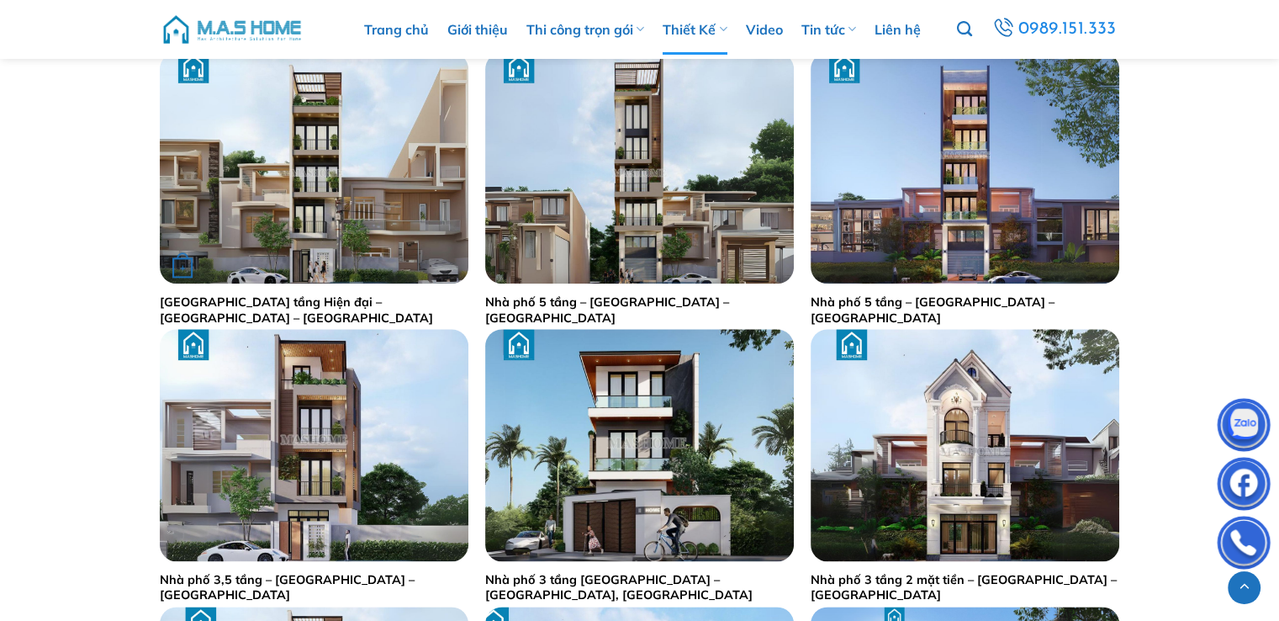
click at [360, 300] on link "[GEOGRAPHIC_DATA] tầng Hiện đại – [GEOGRAPHIC_DATA] – [GEOGRAPHIC_DATA]" at bounding box center [314, 309] width 309 height 31
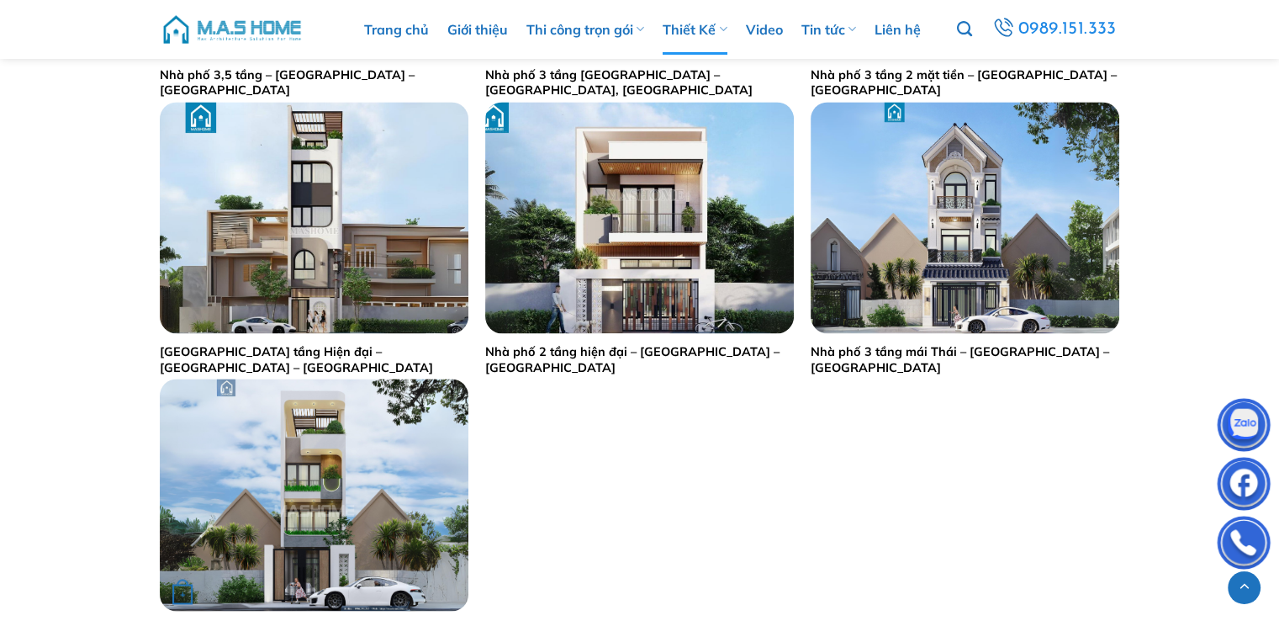
scroll to position [2574, 0]
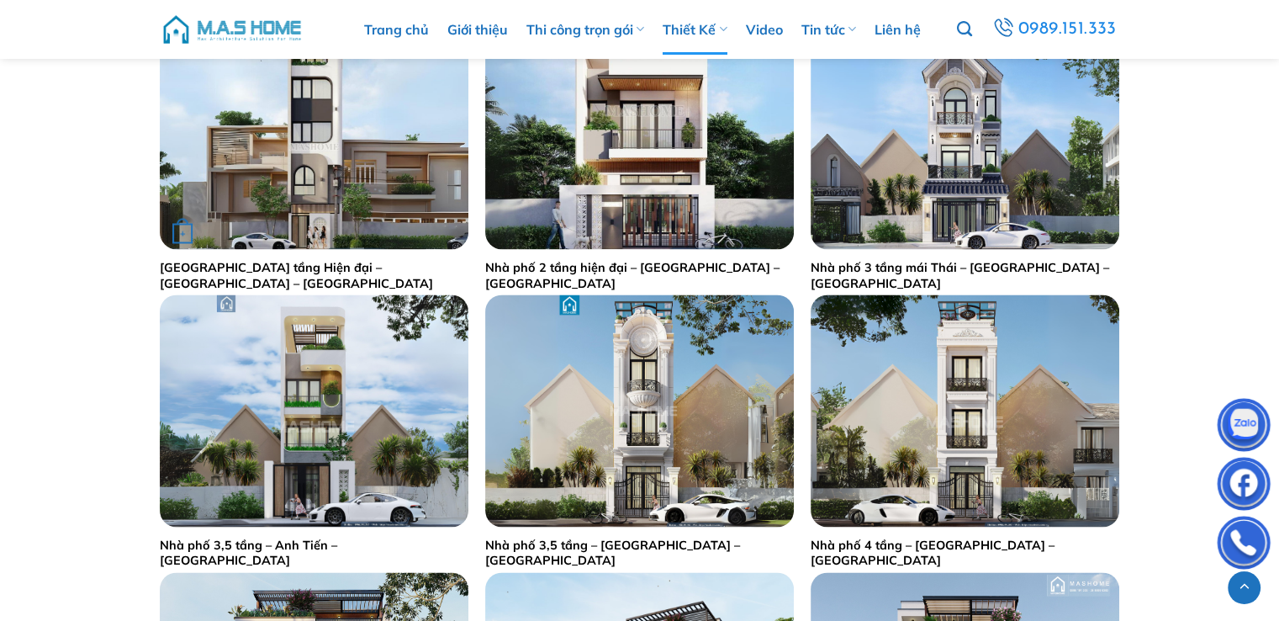
click at [295, 270] on link "[GEOGRAPHIC_DATA] tầng Hiện đại – [GEOGRAPHIC_DATA] – [GEOGRAPHIC_DATA]" at bounding box center [314, 275] width 309 height 31
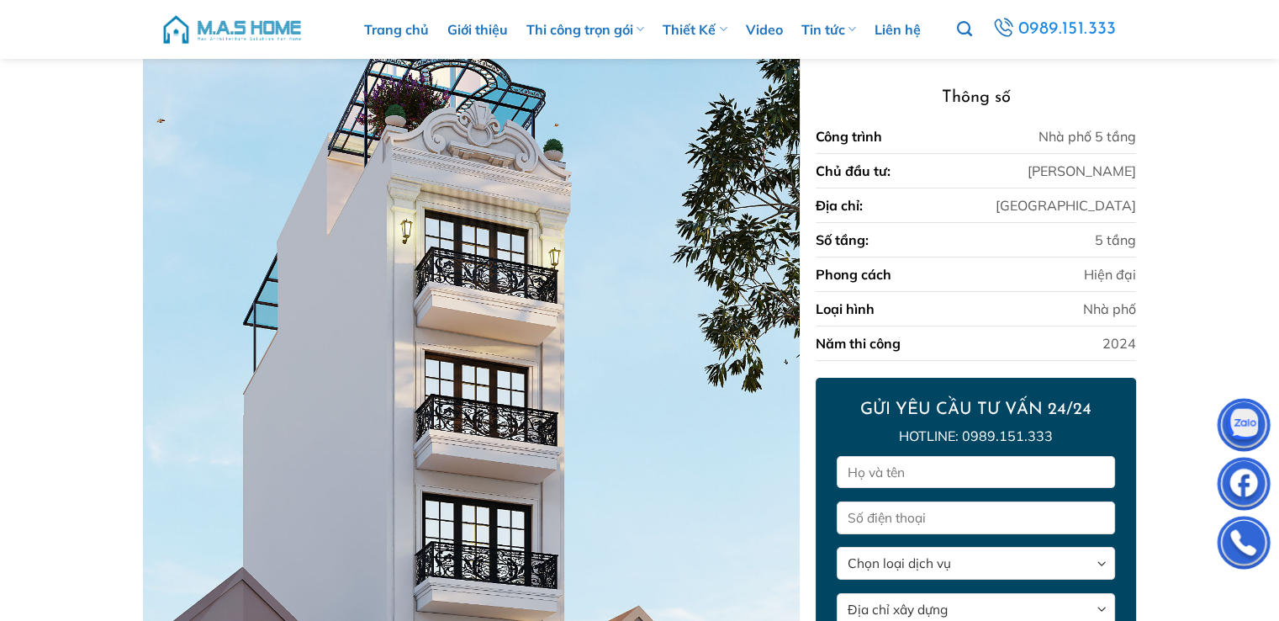
scroll to position [179, 0]
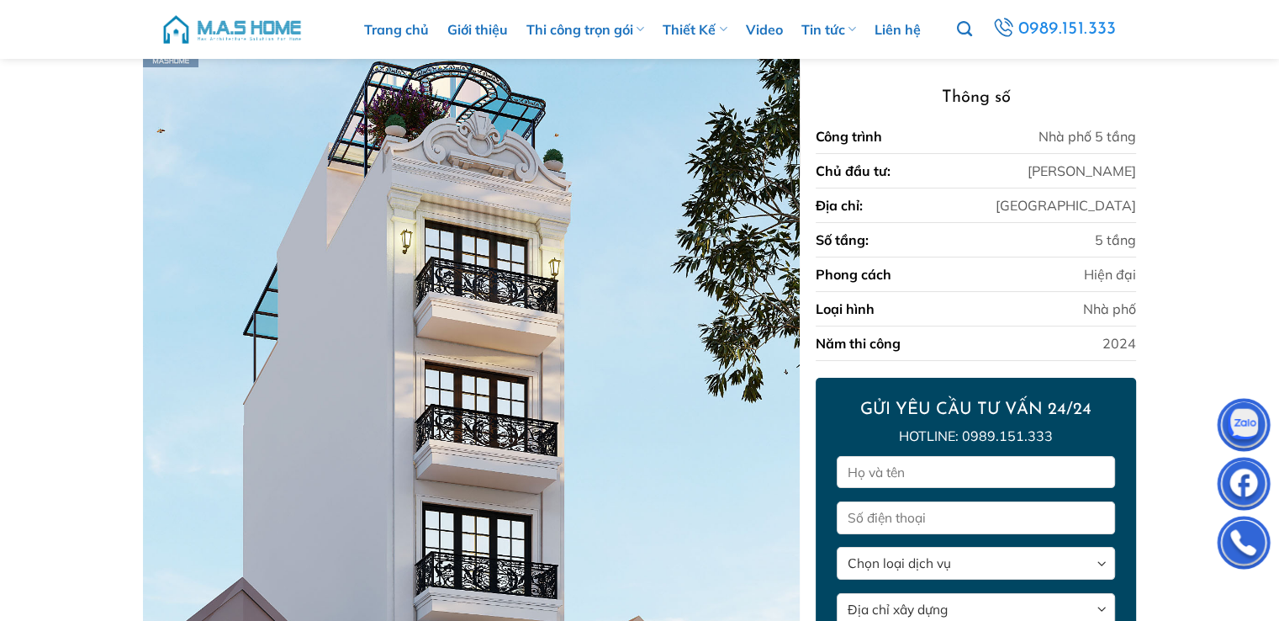
click at [1013, 339] on div "Năm thi công 2024" at bounding box center [976, 343] width 320 height 34
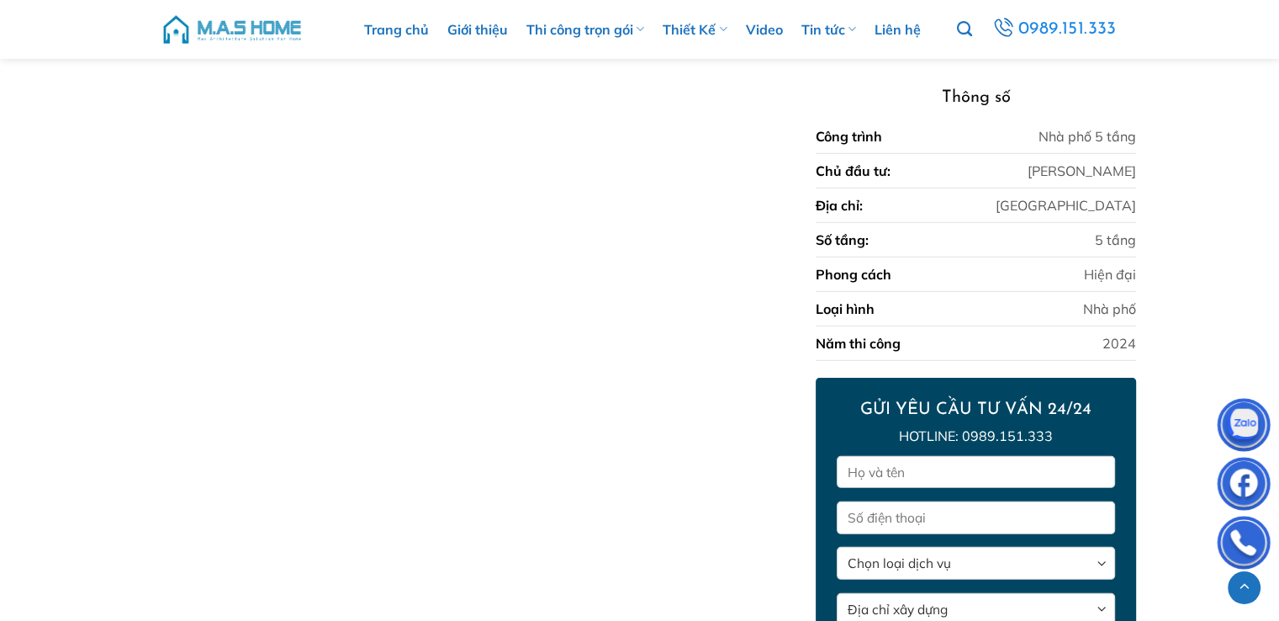
scroll to position [4721, 0]
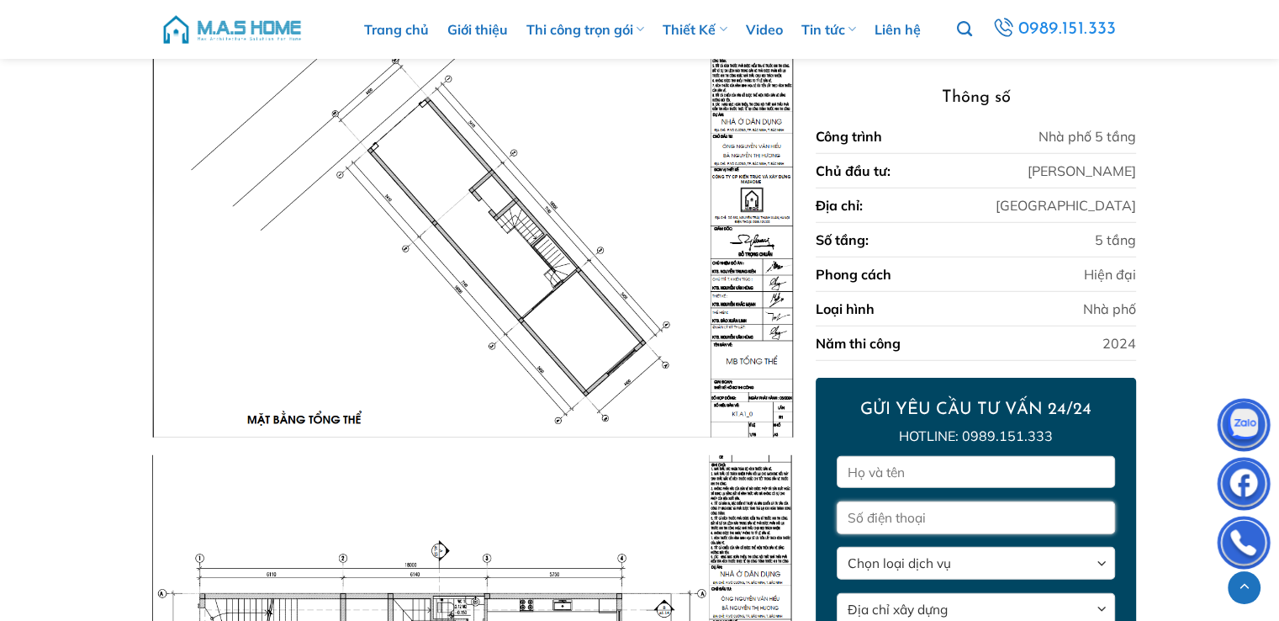
click at [1074, 512] on input "Form liên hệ" at bounding box center [976, 517] width 278 height 33
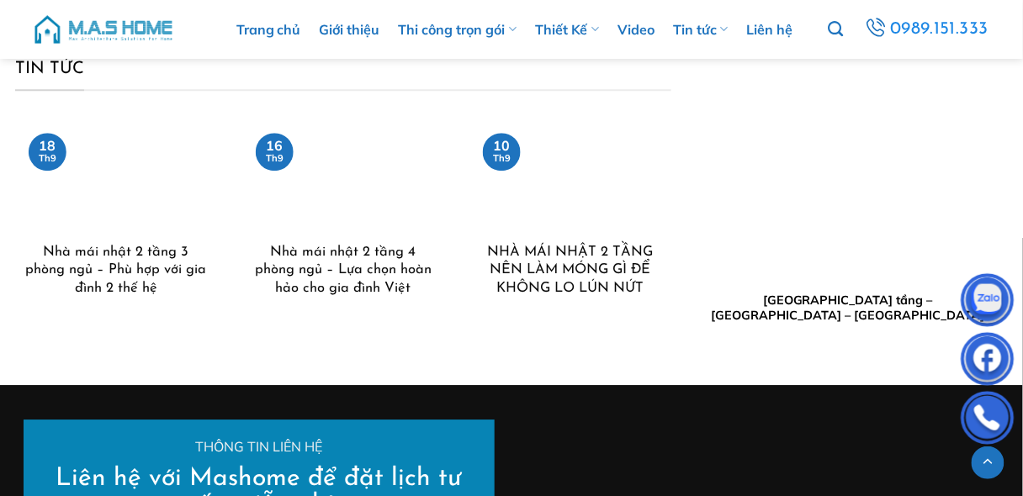
scroll to position [7256, 0]
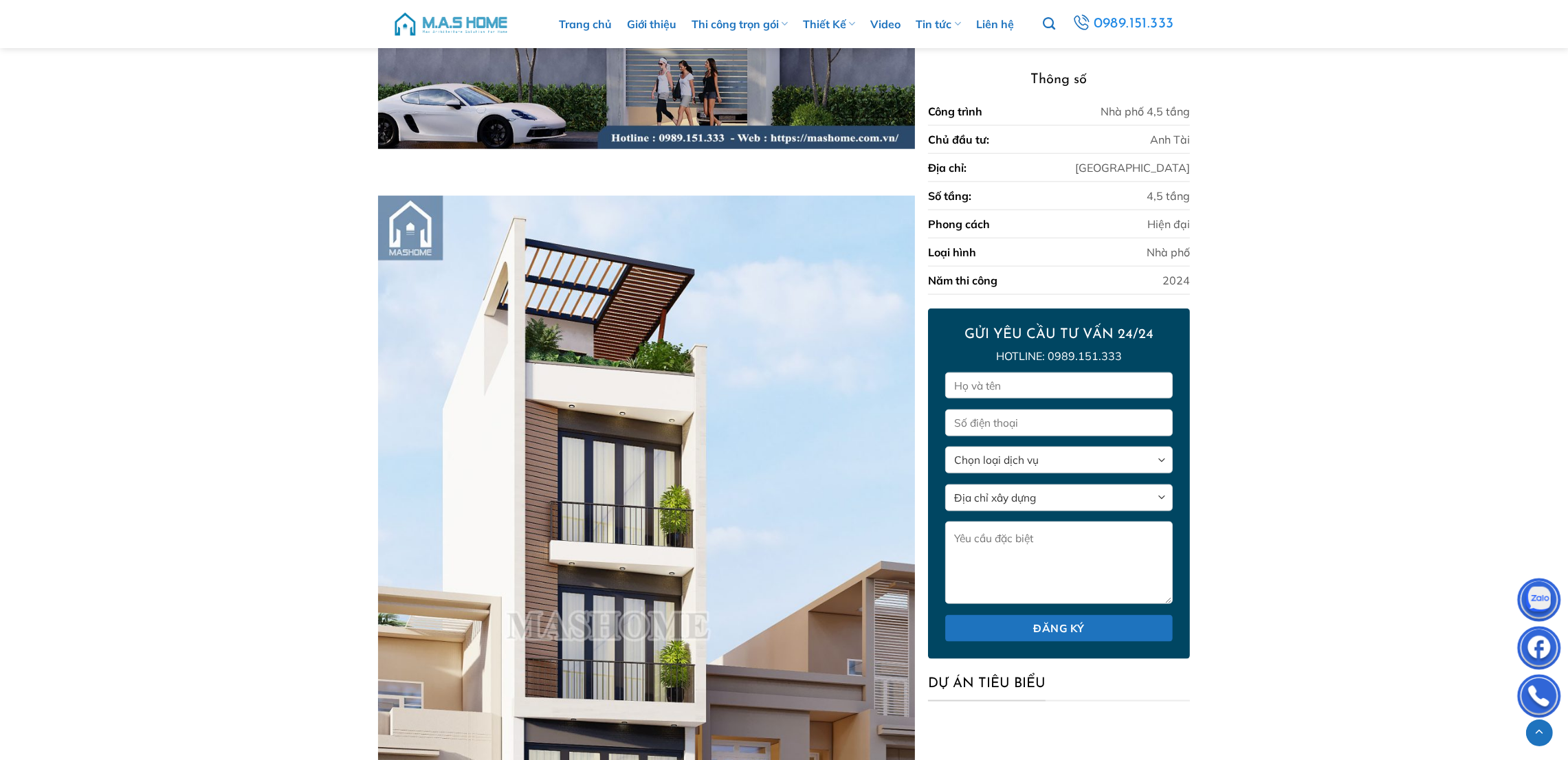
scroll to position [2456, 0]
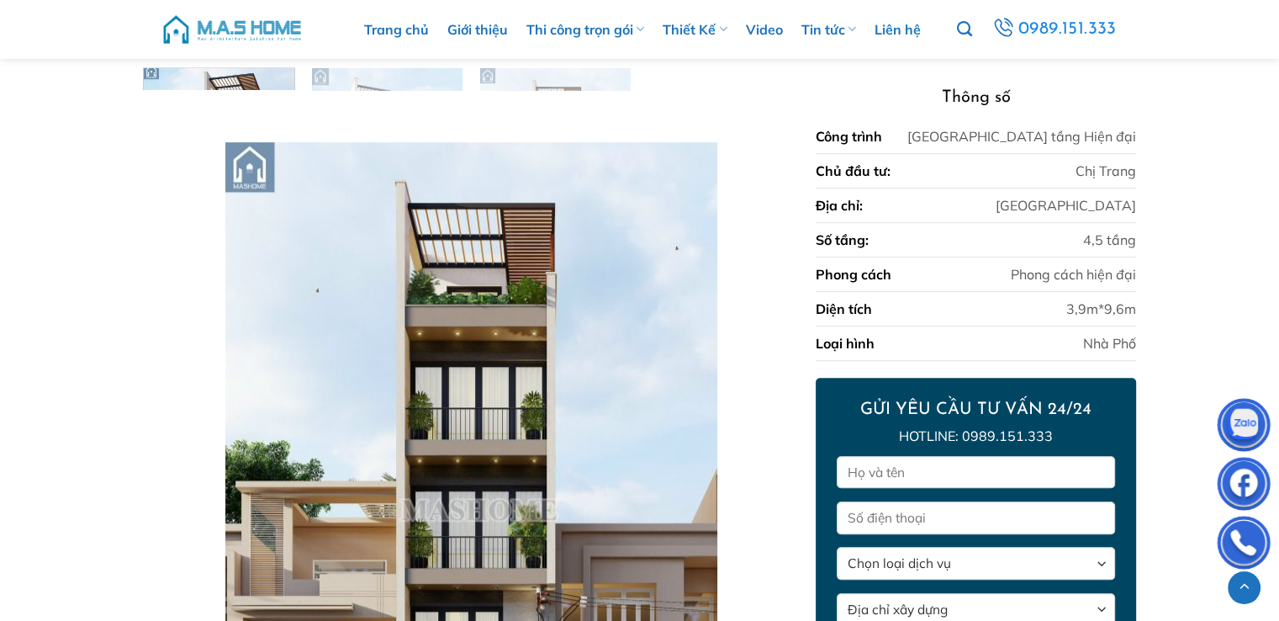
scroll to position [1198, 0]
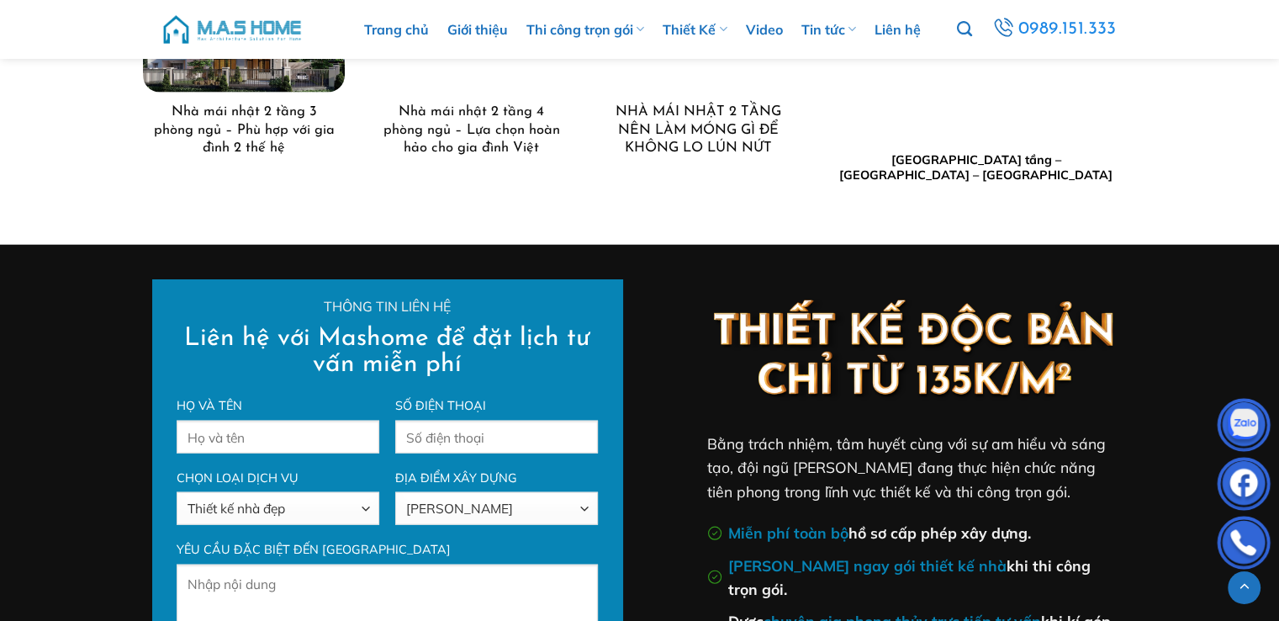
scroll to position [3431, 0]
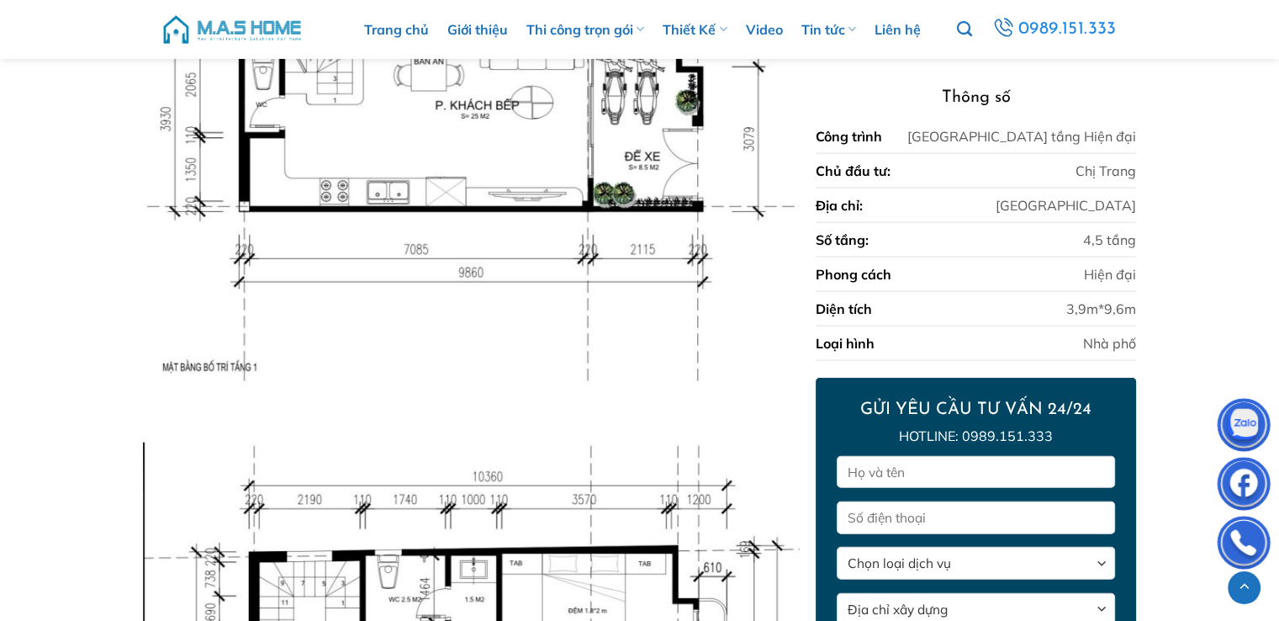
scroll to position [3965, 0]
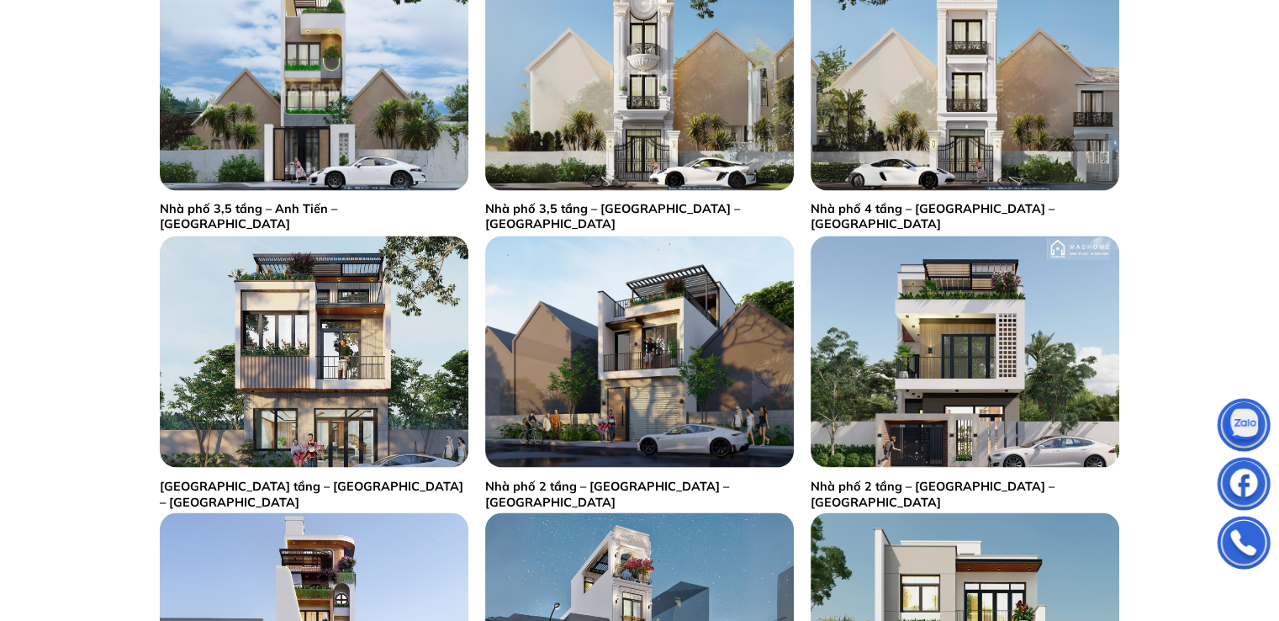
scroll to position [3331, 0]
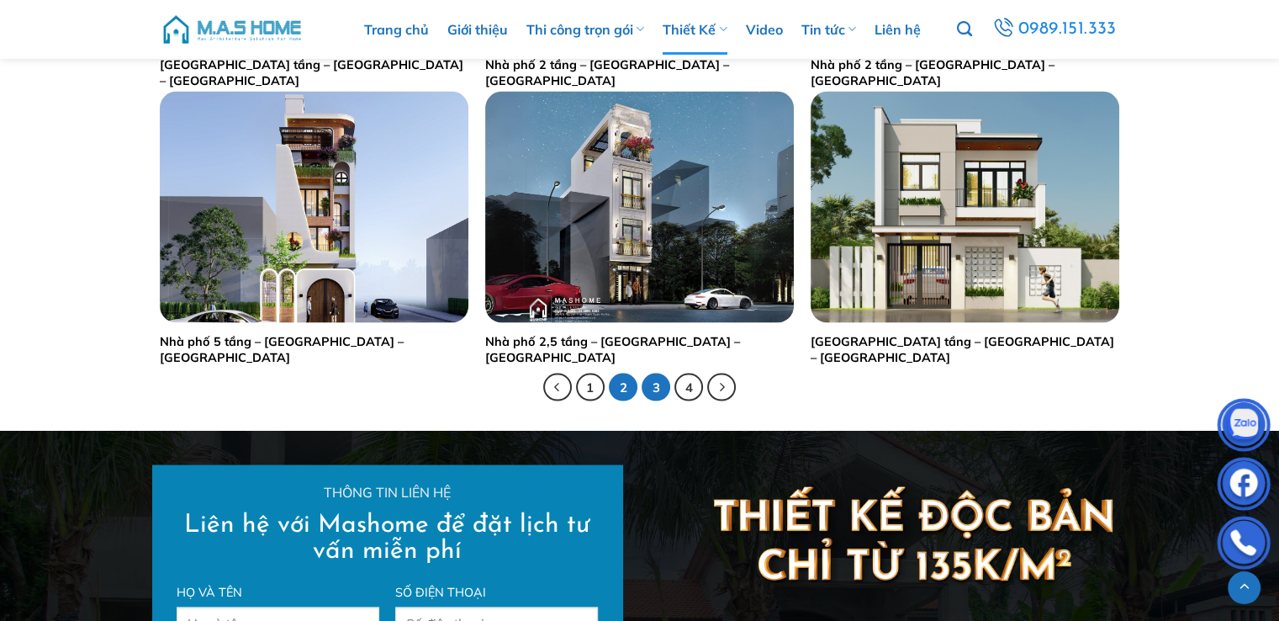
click at [653, 384] on link "3" at bounding box center [656, 387] width 29 height 29
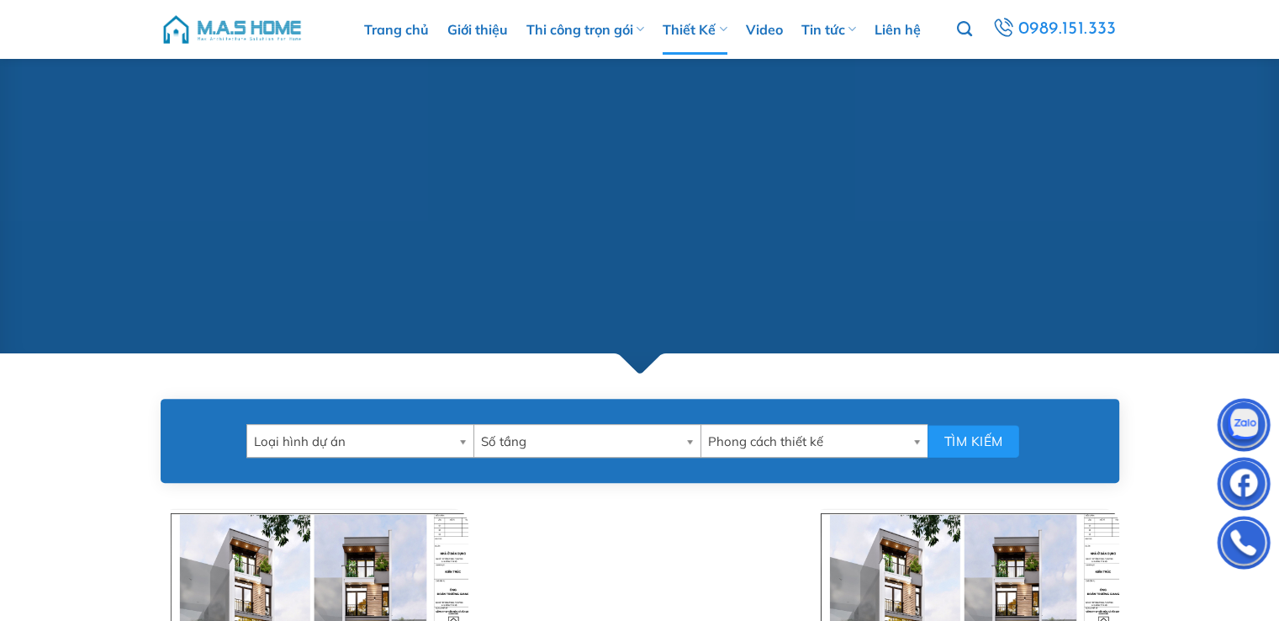
scroll to position [757, 0]
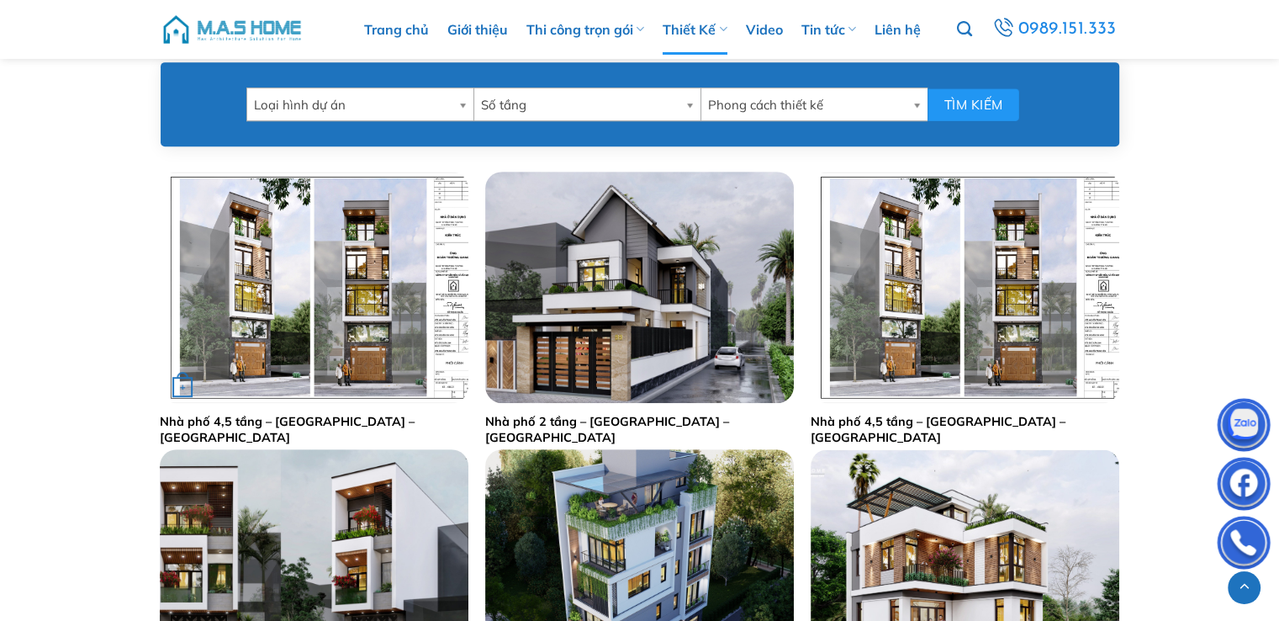
click at [311, 424] on link "Nhà phố 4,5 tầng – [GEOGRAPHIC_DATA] – [GEOGRAPHIC_DATA]" at bounding box center [314, 429] width 309 height 31
click at [918, 419] on link "Nhà phố 4,5 tầng – [GEOGRAPHIC_DATA] – [GEOGRAPHIC_DATA]" at bounding box center [965, 429] width 309 height 31
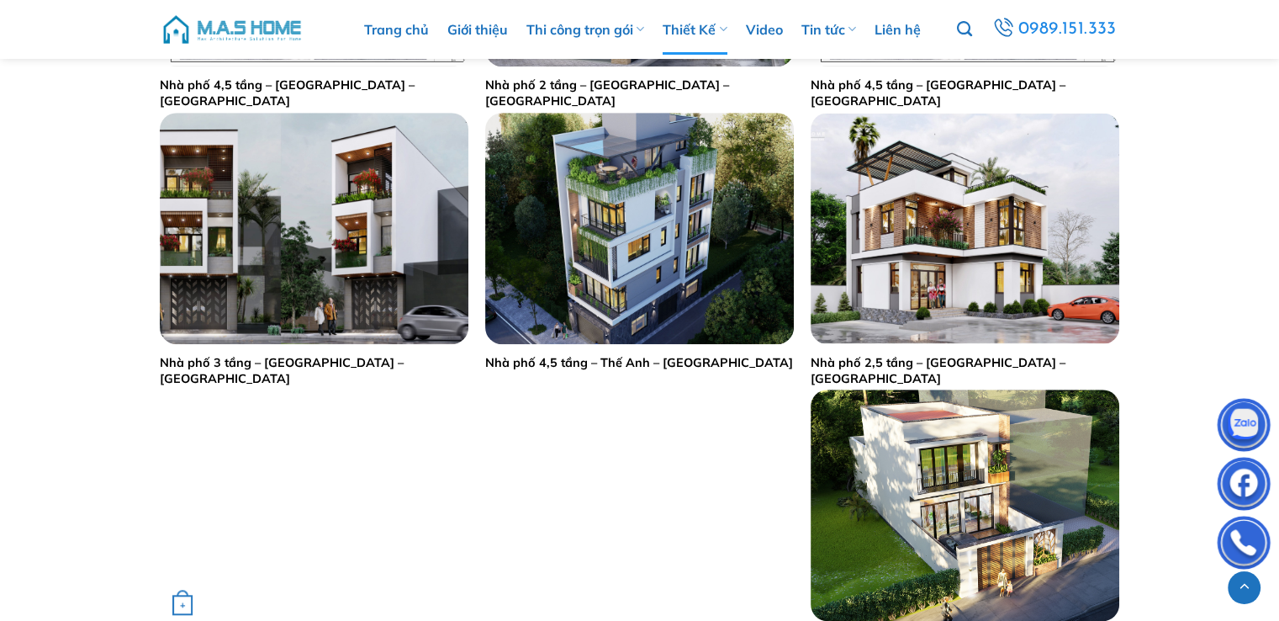
scroll to position [1262, 0]
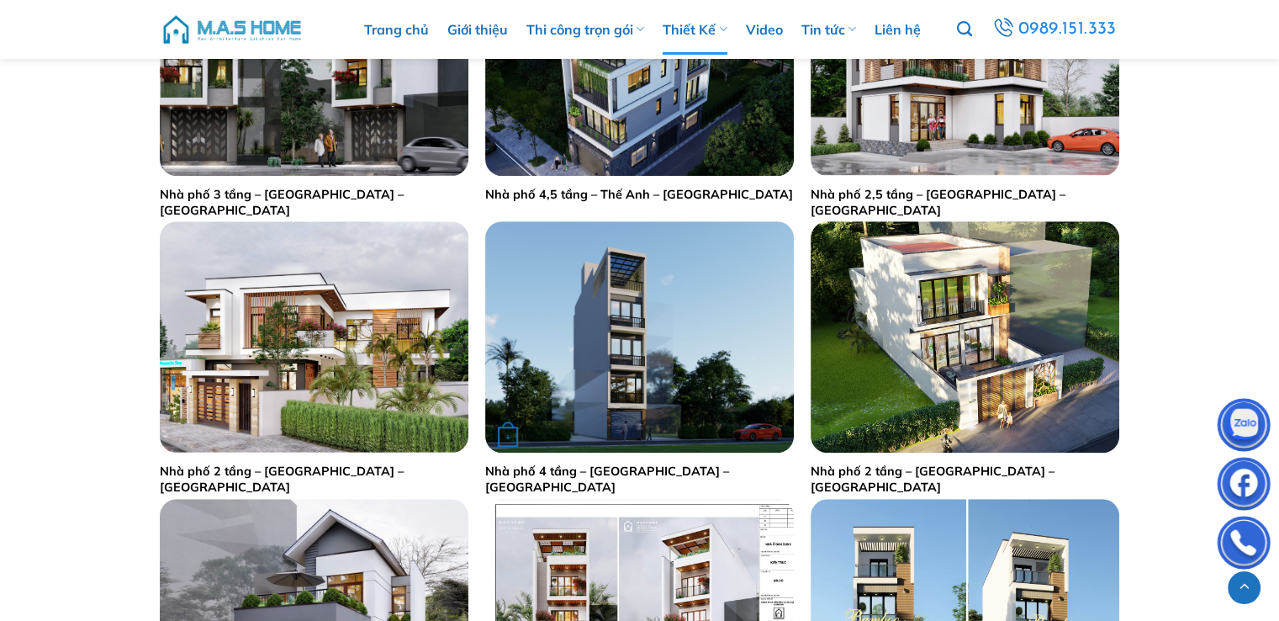
click at [569, 468] on link "Nhà phố 4 tầng – Chị Yến – Hà Nội" at bounding box center [639, 478] width 309 height 31
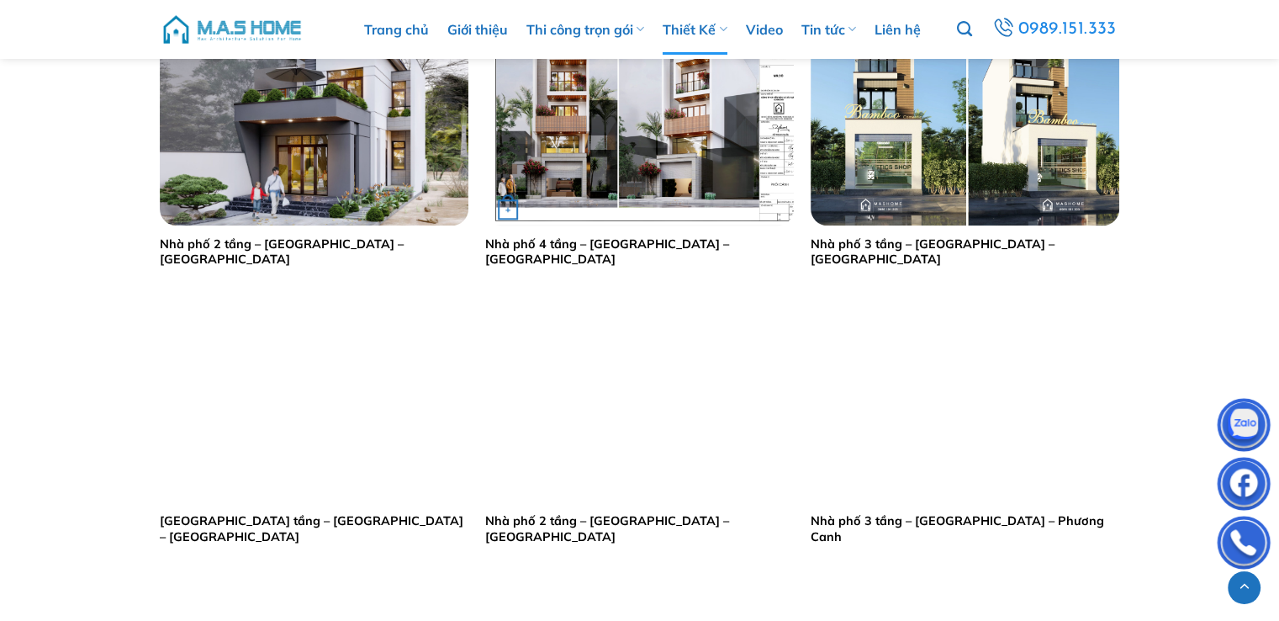
scroll to position [1598, 0]
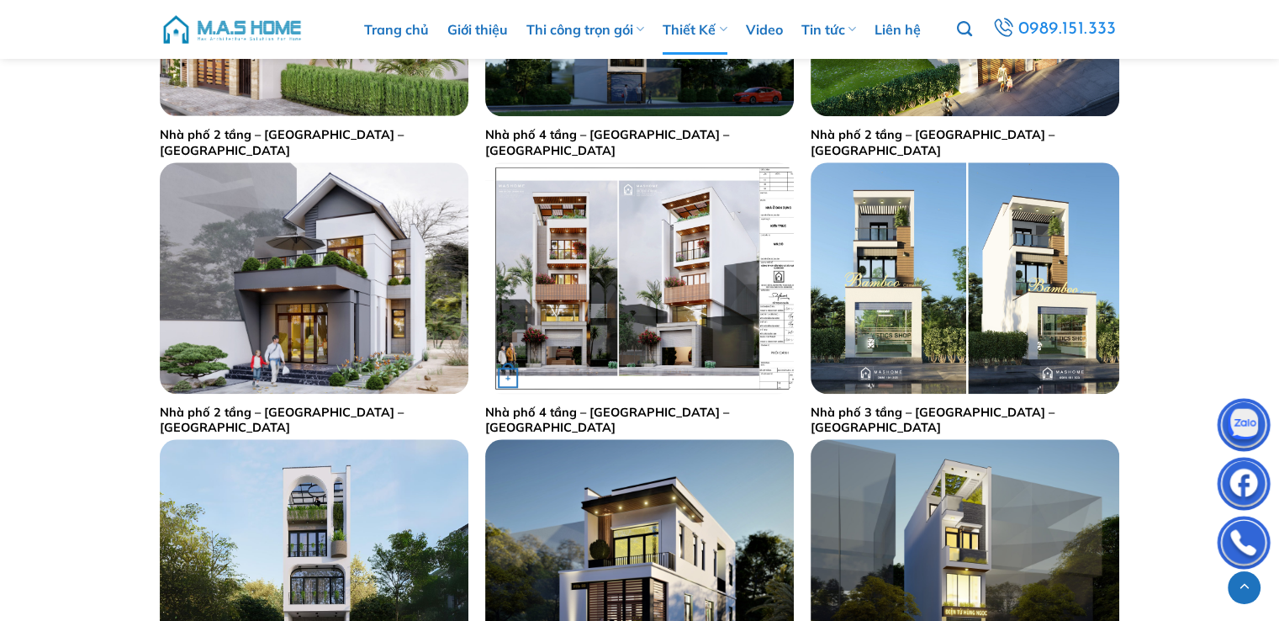
click at [542, 408] on link "Nhà phố 4 tầng – Anh Đô – Gia Lâm" at bounding box center [639, 420] width 309 height 31
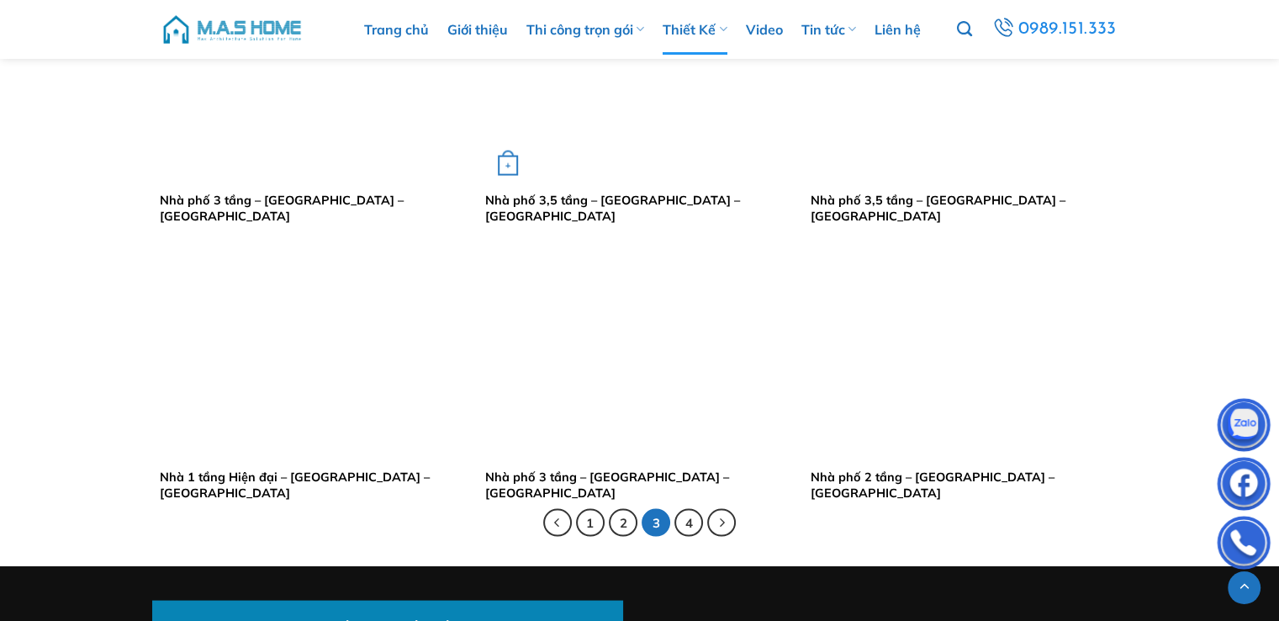
scroll to position [3364, 0]
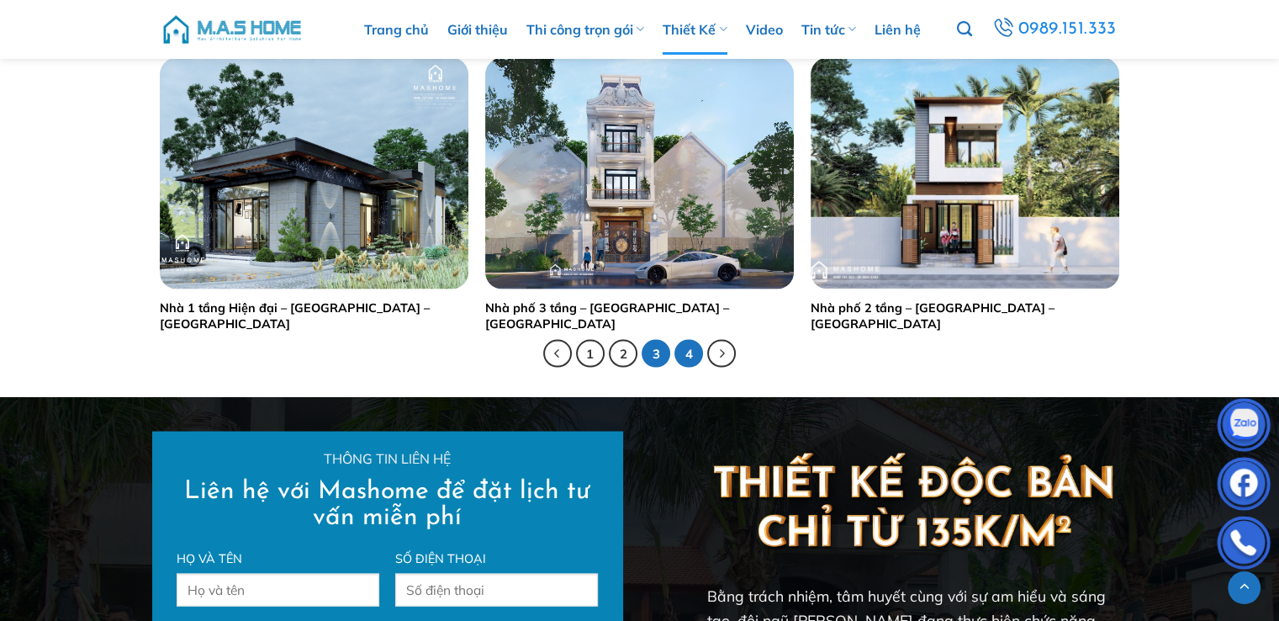
click at [689, 357] on link "4" at bounding box center [689, 354] width 29 height 29
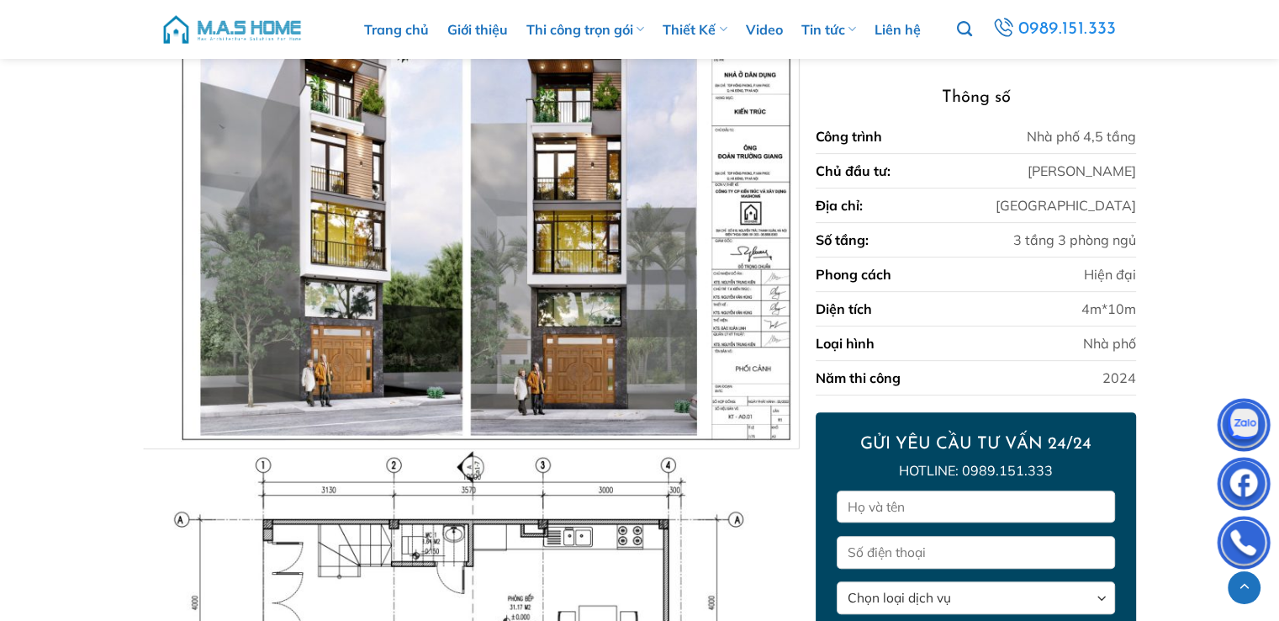
scroll to position [781, 0]
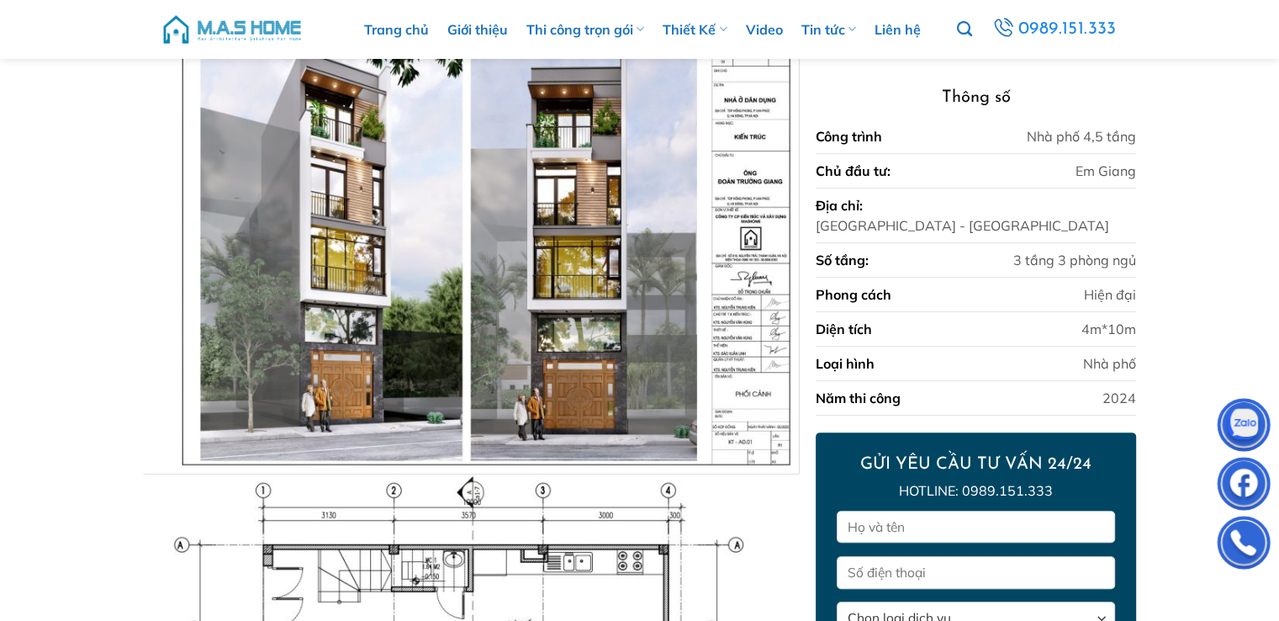
scroll to position [612, 0]
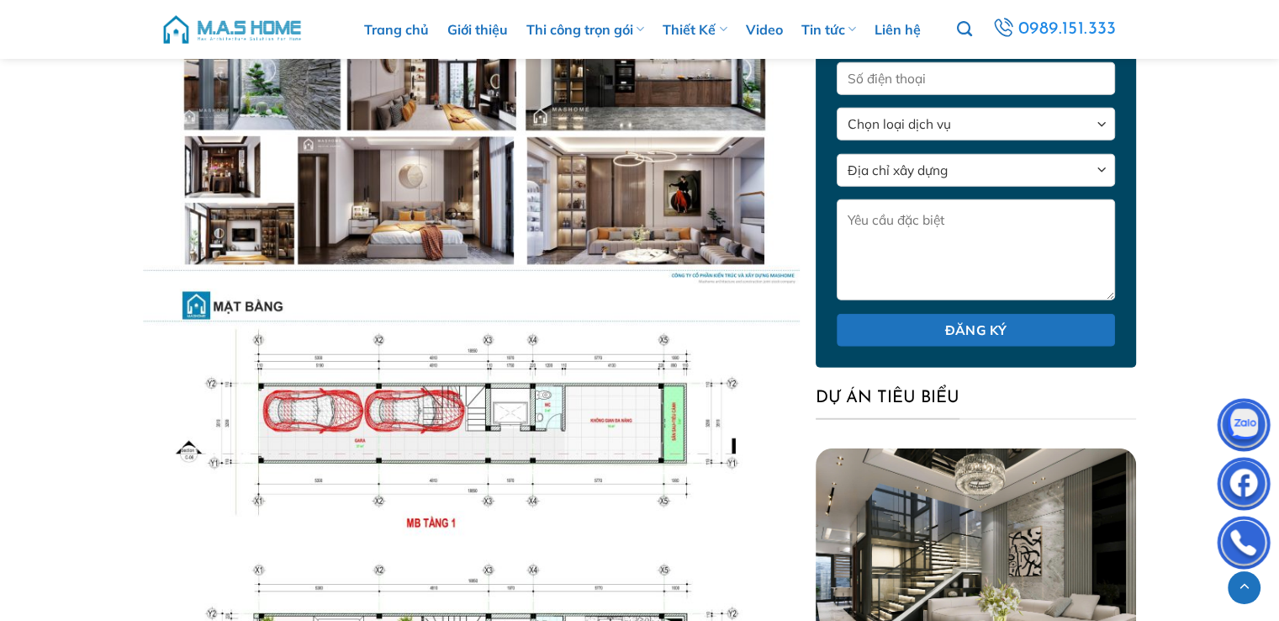
scroll to position [5099, 0]
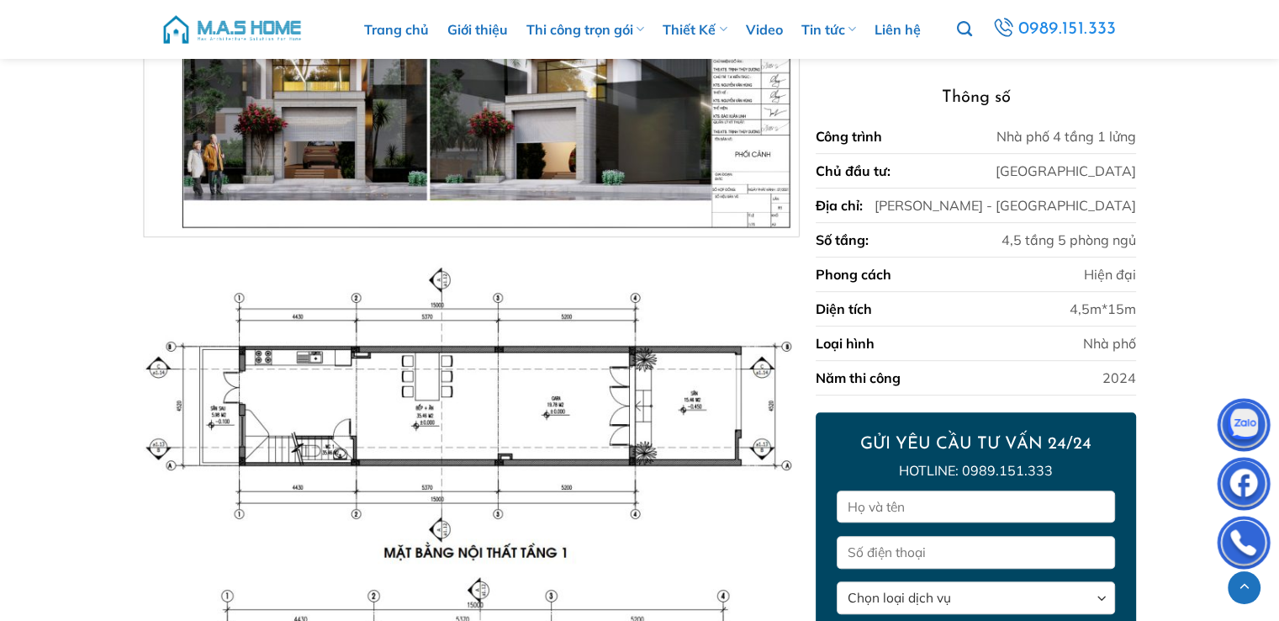
scroll to position [949, 0]
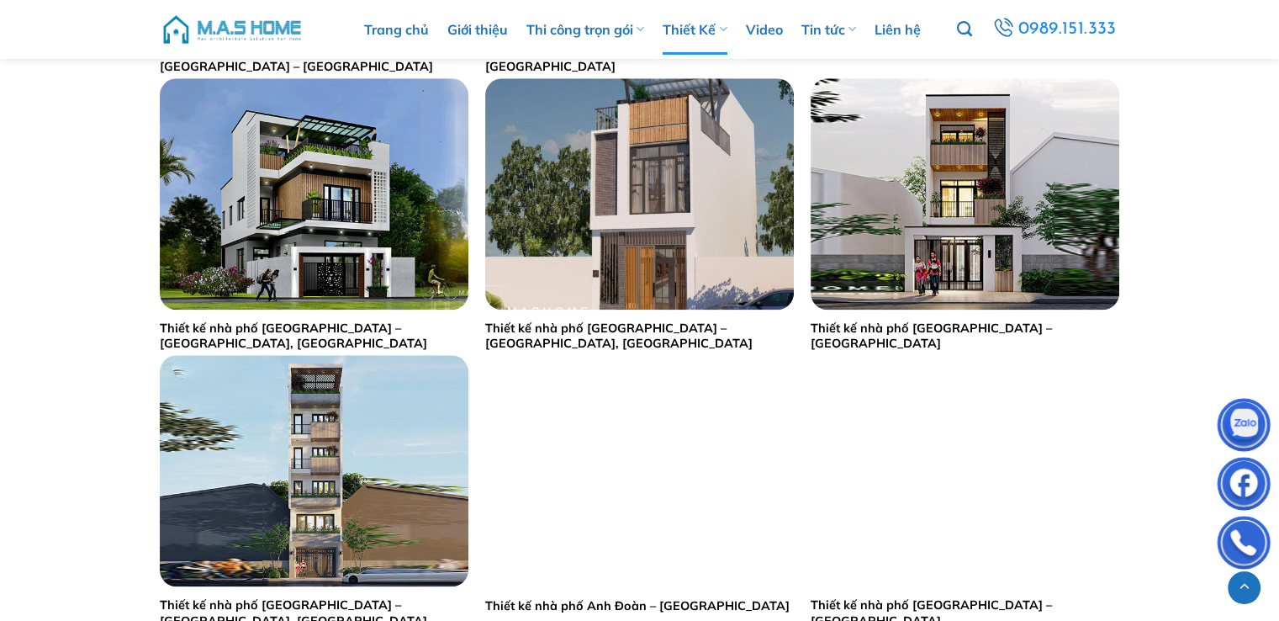
scroll to position [1934, 0]
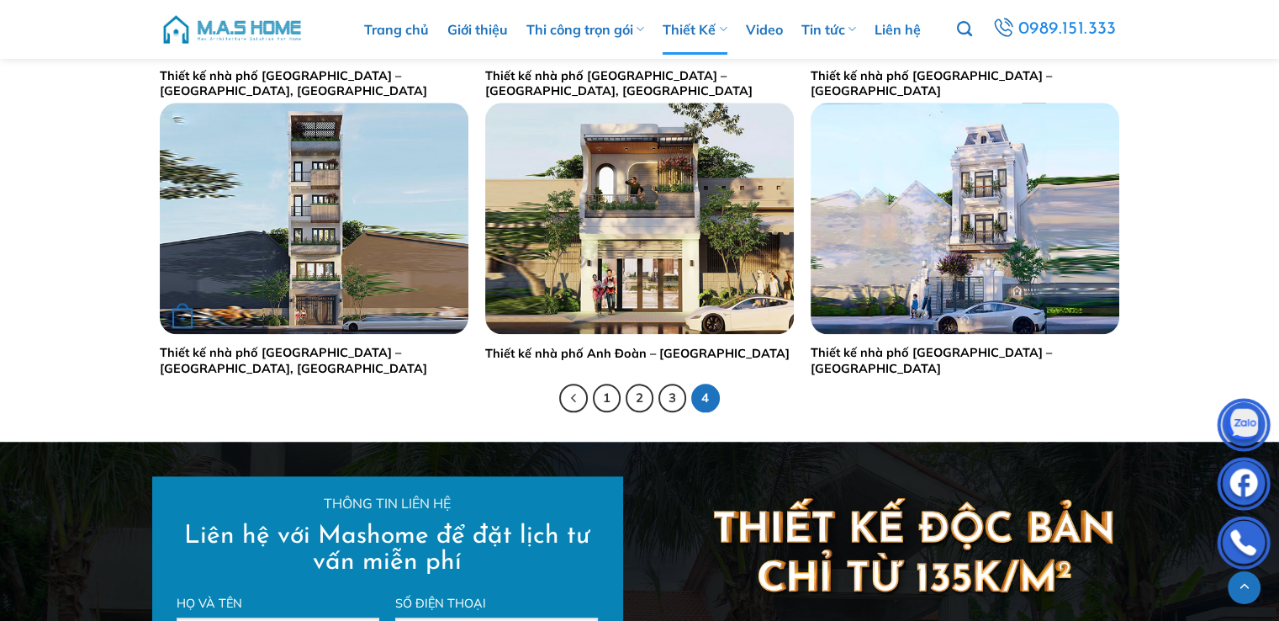
click at [360, 354] on link "Thiết kế nhà phố [GEOGRAPHIC_DATA] – [GEOGRAPHIC_DATA], [GEOGRAPHIC_DATA]" at bounding box center [314, 360] width 309 height 31
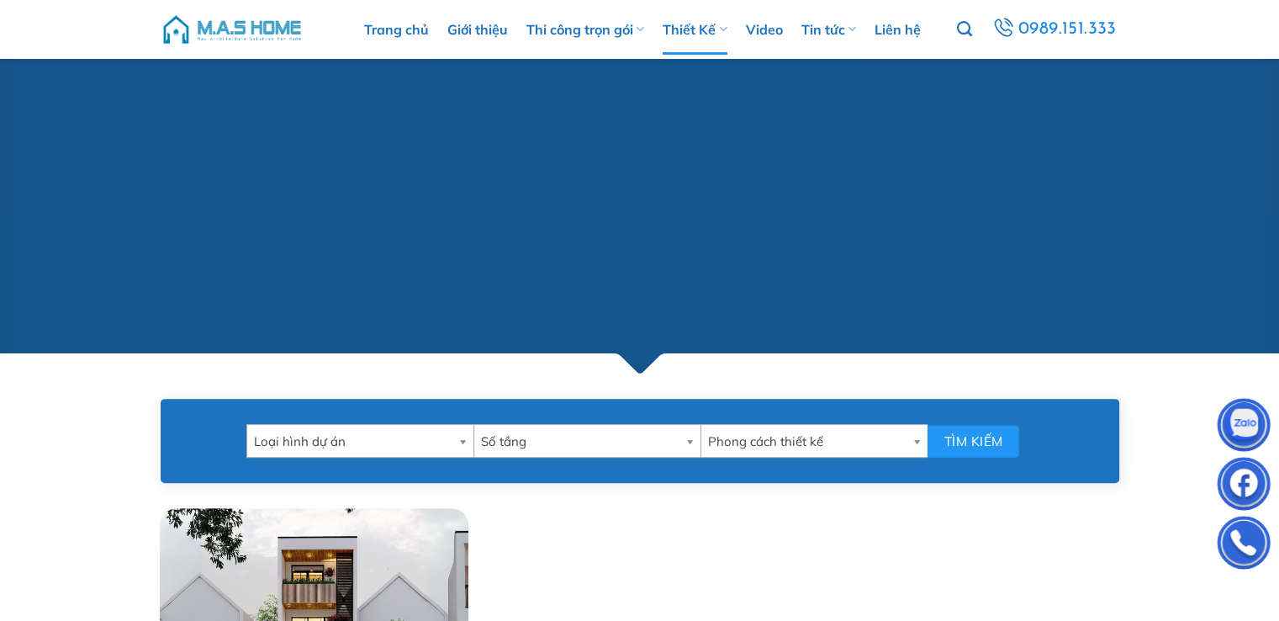
scroll to position [0, 0]
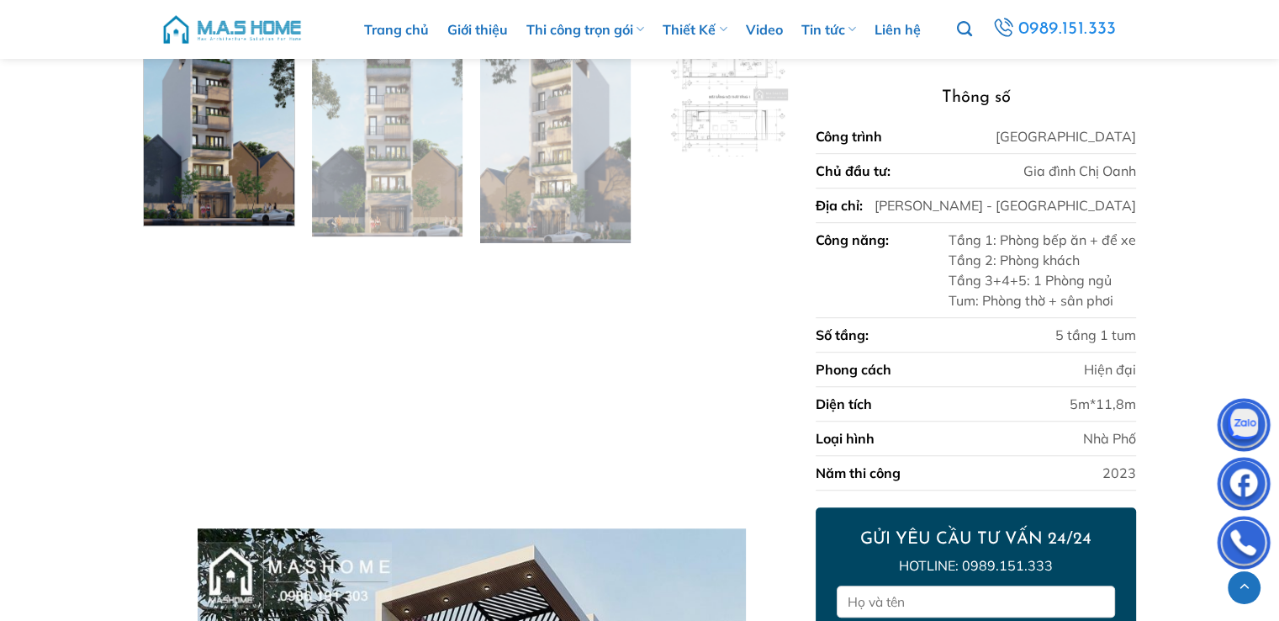
scroll to position [1077, 0]
